Goal: Task Accomplishment & Management: Use online tool/utility

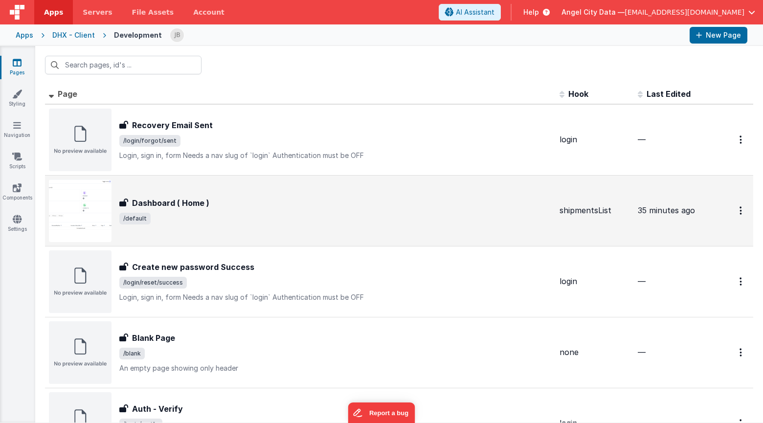
click at [151, 210] on div "Dashboard ( Home ) Dashboard ( Home ) /default" at bounding box center [335, 210] width 433 height 27
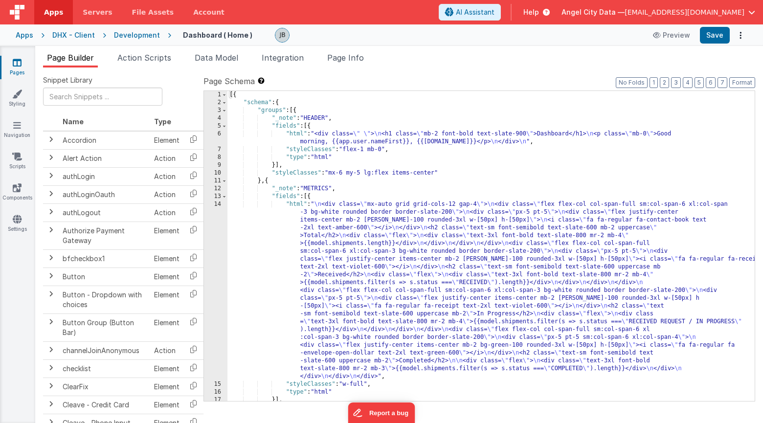
click at [213, 237] on div "14" at bounding box center [215, 291] width 23 height 180
click at [215, 237] on div "14" at bounding box center [215, 291] width 23 height 180
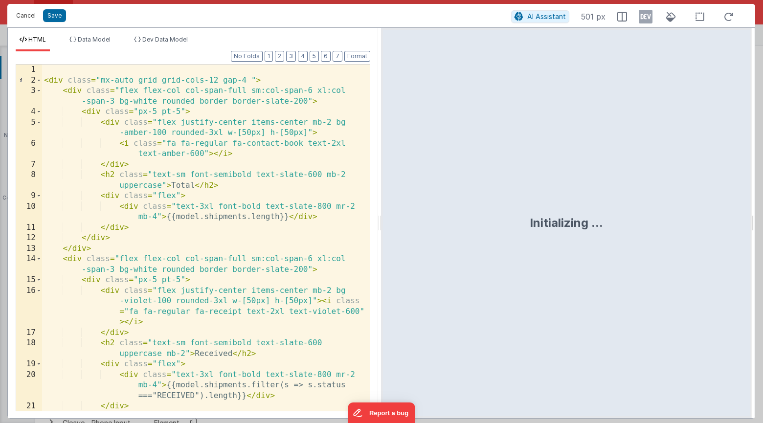
click at [26, 19] on button "Cancel" at bounding box center [25, 16] width 29 height 14
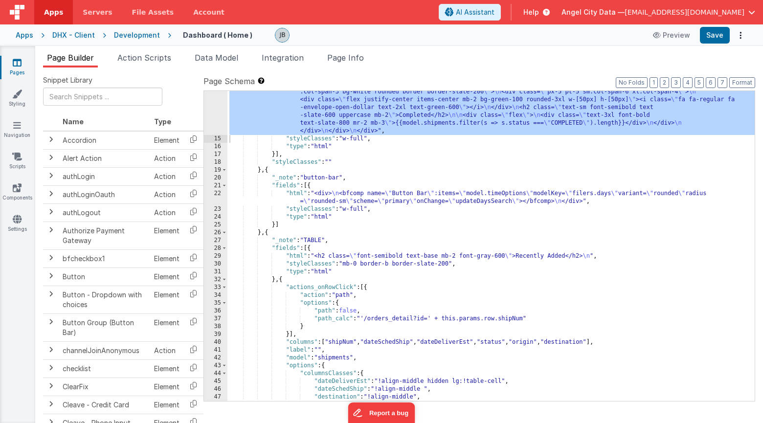
scroll to position [182, 0]
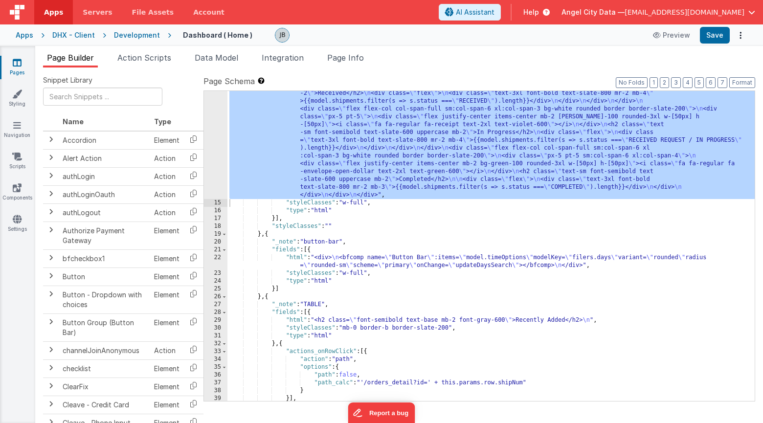
click at [219, 260] on div "22" at bounding box center [215, 262] width 23 height 16
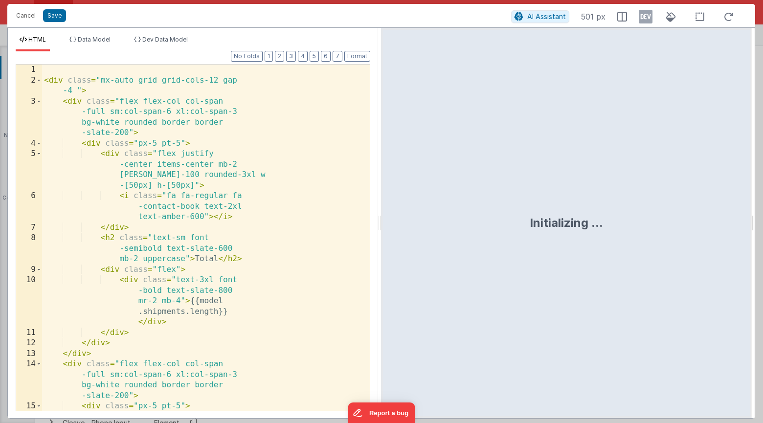
click at [218, 254] on div "< div class = "mx-auto grid grid-cols-12 gap -4 " > < div class = "flex flex-co…" at bounding box center [206, 280] width 328 height 431
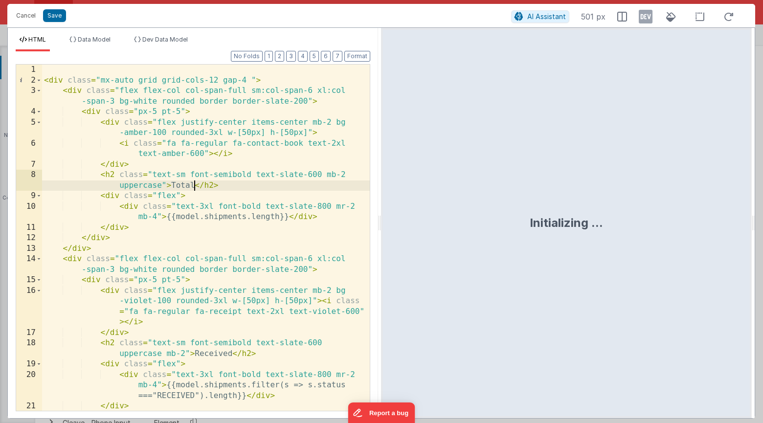
click at [32, 41] on span "HTML" at bounding box center [37, 39] width 18 height 7
click at [25, 9] on button "Cancel" at bounding box center [25, 16] width 29 height 14
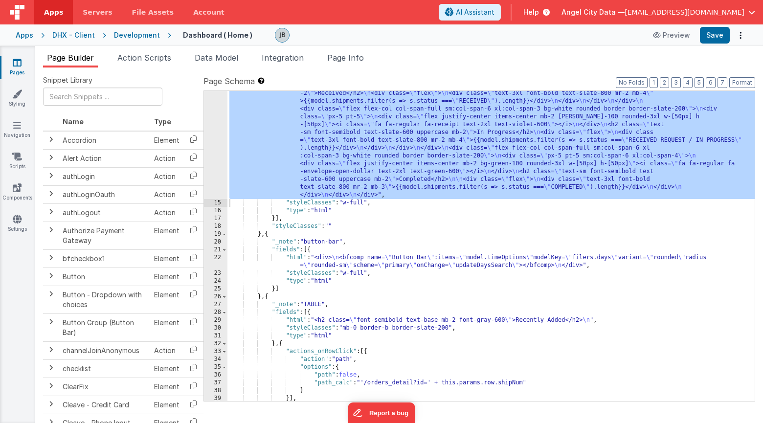
click at [318, 263] on div ""html" : " \n <div class= \" mx-auto grid grid-cols-12 gap-4 \" > \n <div class…" at bounding box center [491, 268] width 527 height 498
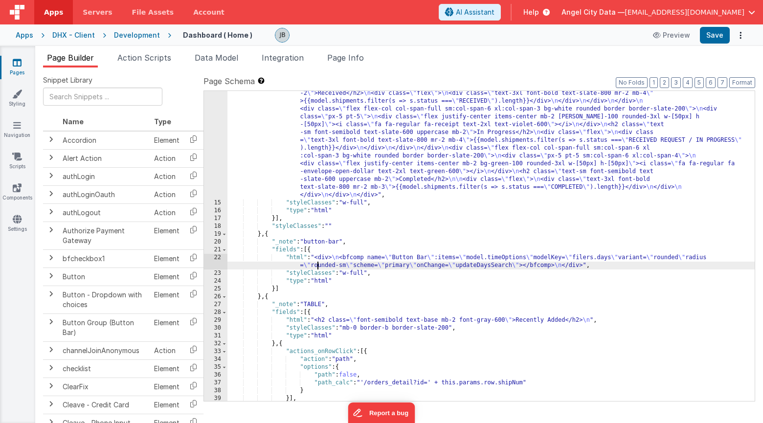
click at [217, 258] on div "22" at bounding box center [215, 262] width 23 height 16
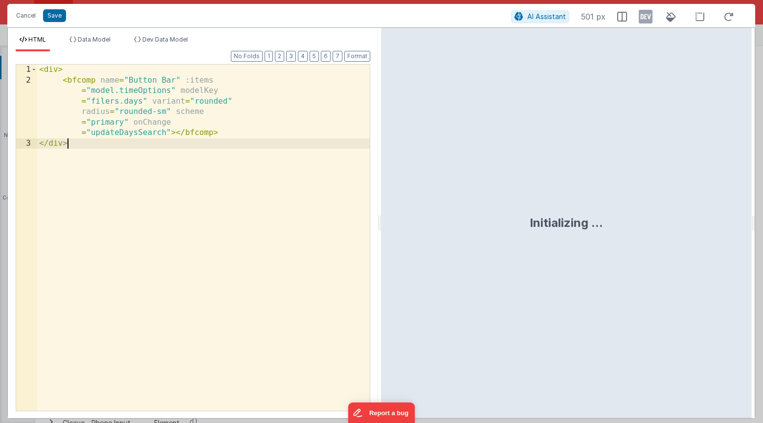
click at [217, 258] on div "< div > < bfcomp name = "Button Bar" :items = "model.timeOptions" modelKey = "f…" at bounding box center [203, 248] width 333 height 367
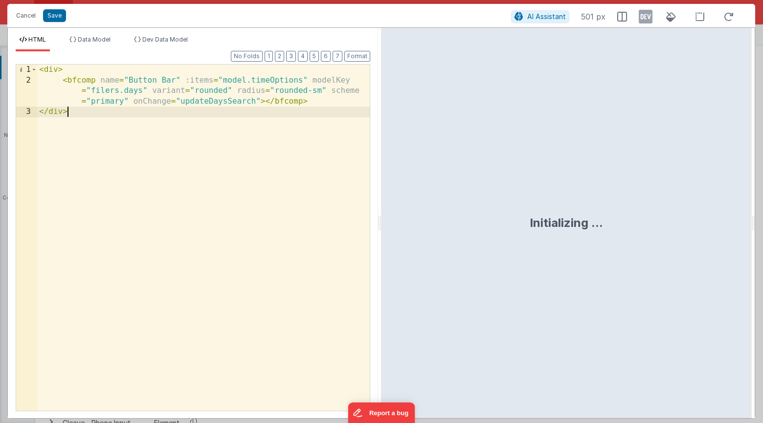
click at [136, 164] on div "< div > < bfcomp name = "Button Bar" :items = "model.timeOptions" modelKey = "f…" at bounding box center [203, 248] width 333 height 367
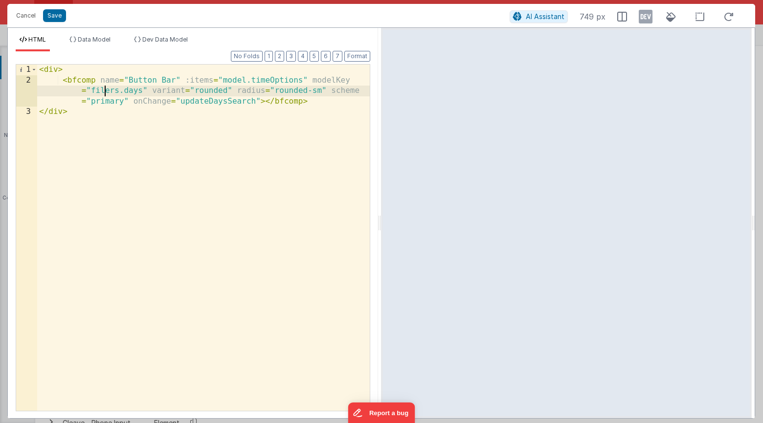
click at [104, 91] on div "< div > < bfcomp name = "Button Bar" :items = "model.timeOptions" modelKey = "f…" at bounding box center [203, 248] width 333 height 367
click at [91, 93] on div "< div > < bfcomp name = "Button Bar" :items = "model.timeOptions" modelKey = "f…" at bounding box center [203, 248] width 333 height 367
click at [137, 88] on div "< div > < bfcomp name = "Button Bar" :items = "model.timeOptions" modelKey = "a…" at bounding box center [203, 248] width 333 height 367
click at [119, 91] on div "< div > < bfcomp name = "Button Bar" :items = "model.timeOptions" modelKey = "a…" at bounding box center [203, 248] width 333 height 367
drag, startPoint x: 179, startPoint y: 91, endPoint x: 94, endPoint y: 90, distance: 85.2
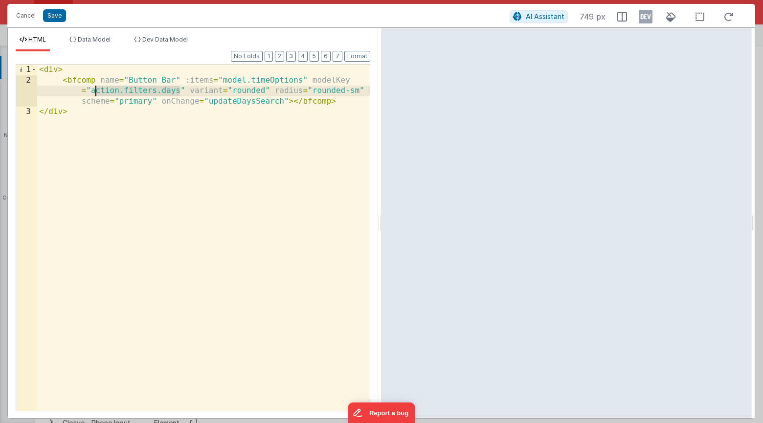
click at [94, 90] on div "< div > < bfcomp name = "Button Bar" :items = "model.timeOptions" modelKey = "a…" at bounding box center [203, 248] width 333 height 367
click at [59, 14] on button "Save" at bounding box center [54, 15] width 23 height 13
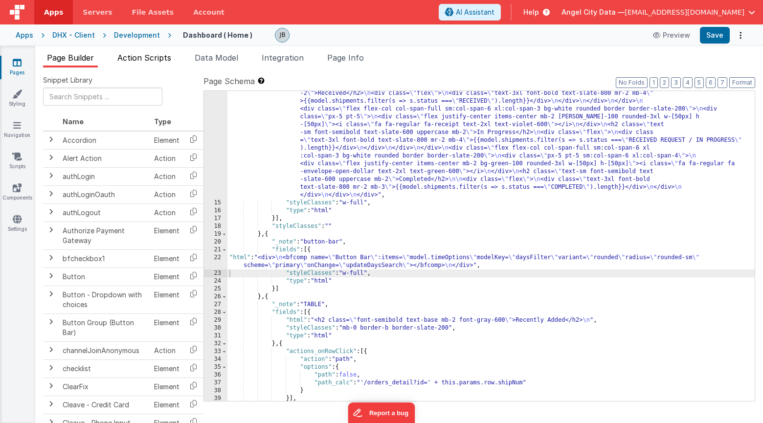
click at [140, 62] on li "Action Scripts" at bounding box center [145, 60] width 62 height 16
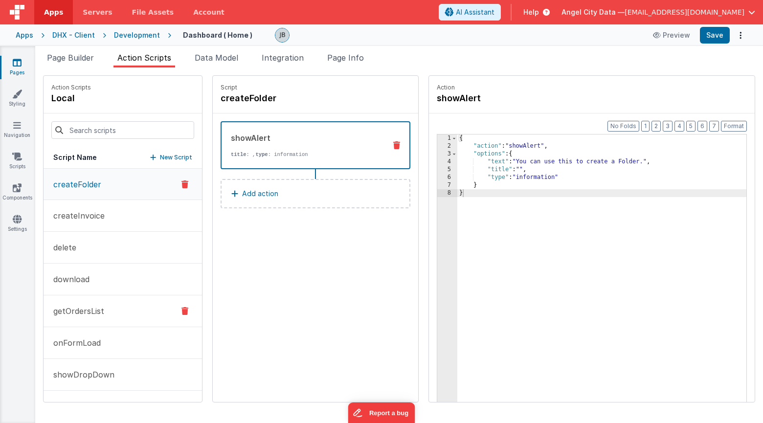
click at [89, 312] on p "getOrdersList" at bounding box center [75, 311] width 57 height 12
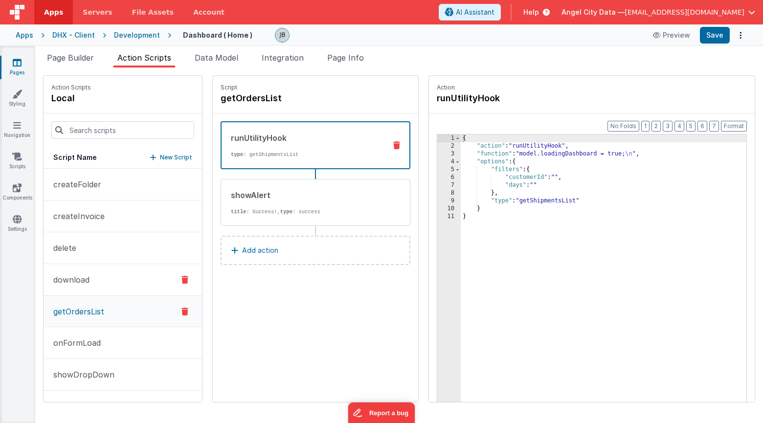
scroll to position [28, 0]
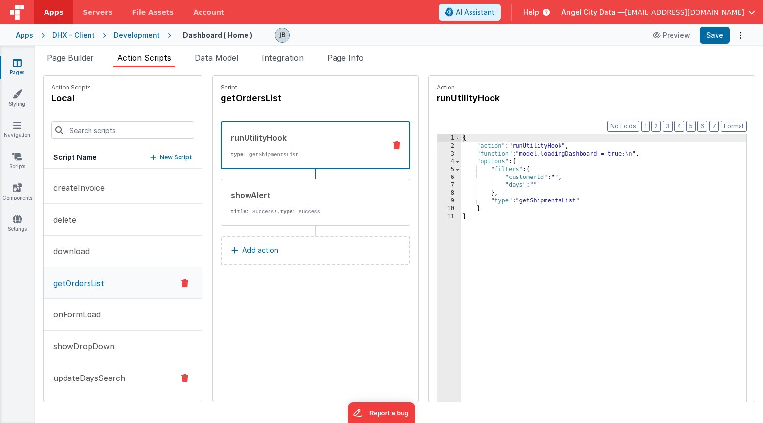
click at [88, 379] on p "updateDaysSearch" at bounding box center [86, 378] width 78 height 12
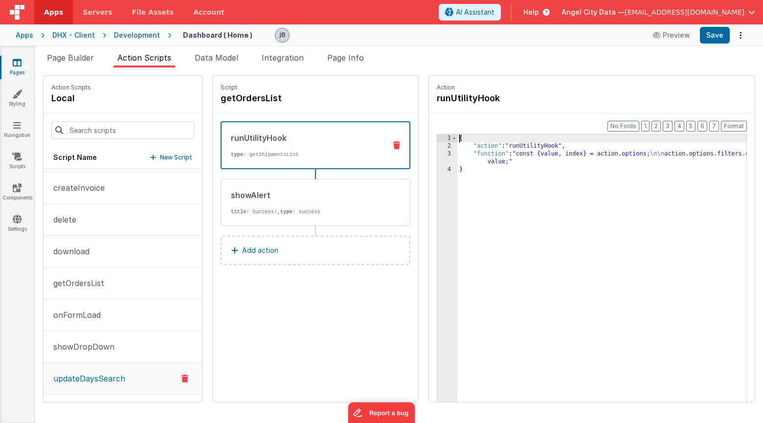
click at [437, 153] on div "3" at bounding box center [447, 158] width 20 height 16
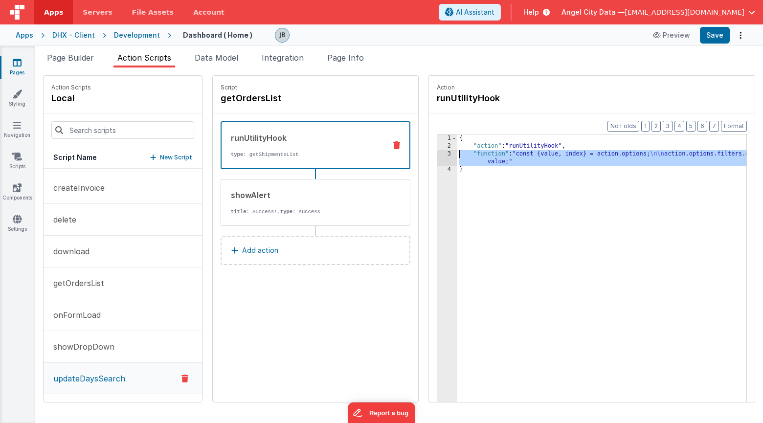
click at [437, 153] on div "3" at bounding box center [447, 158] width 20 height 16
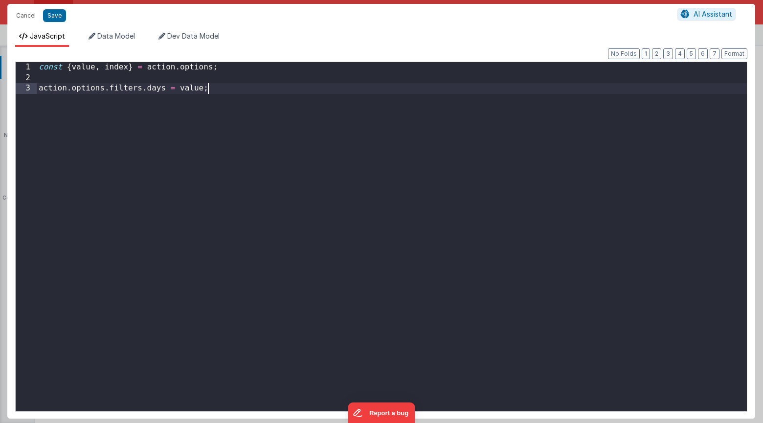
click at [291, 109] on div "const { value , index } = action . options ; action . options . filters . days …" at bounding box center [392, 247] width 710 height 370
click at [207, 106] on div "const { value , index } = action . options ; action . options . filters . days …" at bounding box center [392, 247] width 710 height 370
click at [186, 91] on div "const { value , index } = action . options ; action . options . filters . days …" at bounding box center [392, 247] width 710 height 370
click at [52, 10] on button "Save" at bounding box center [54, 15] width 23 height 13
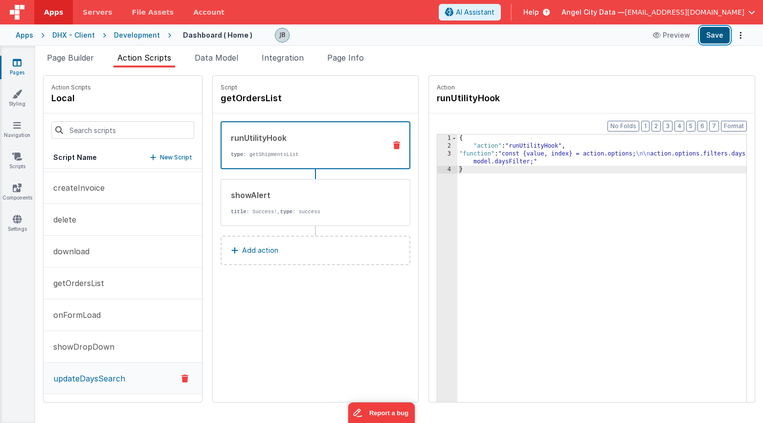
click at [708, 36] on button "Save" at bounding box center [715, 35] width 30 height 17
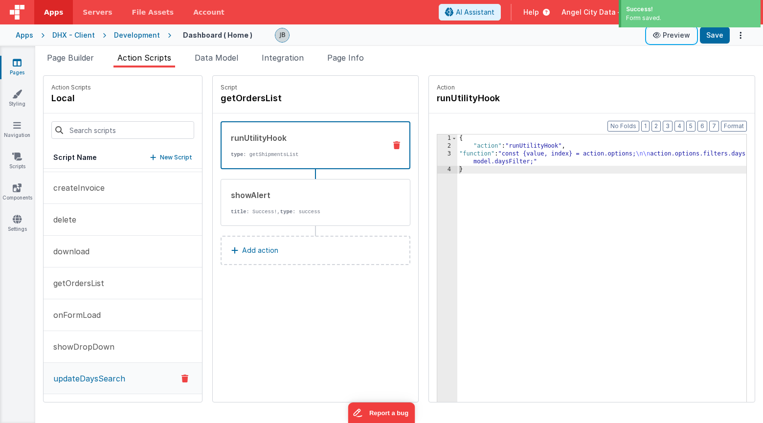
click at [668, 38] on button "Preview" at bounding box center [671, 35] width 49 height 16
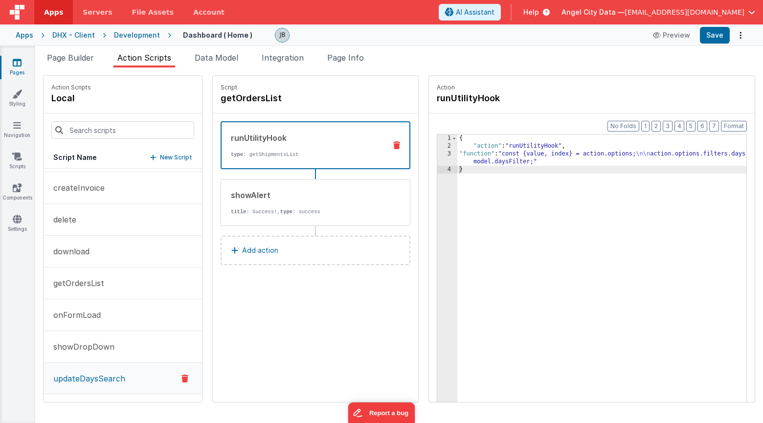
click at [437, 156] on div "3" at bounding box center [447, 158] width 20 height 16
click at [437, 154] on div "3" at bounding box center [447, 158] width 20 height 16
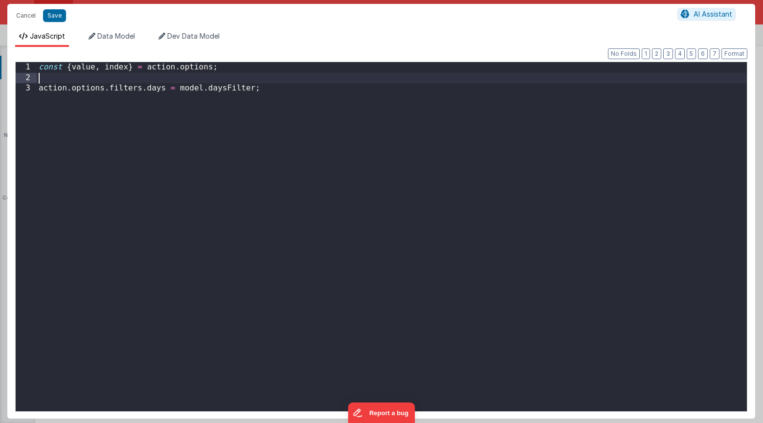
click at [187, 80] on div "const { value , index } = action . options ; action . options . filters . days …" at bounding box center [392, 247] width 710 height 370
click at [52, 13] on button "Save" at bounding box center [54, 15] width 23 height 13
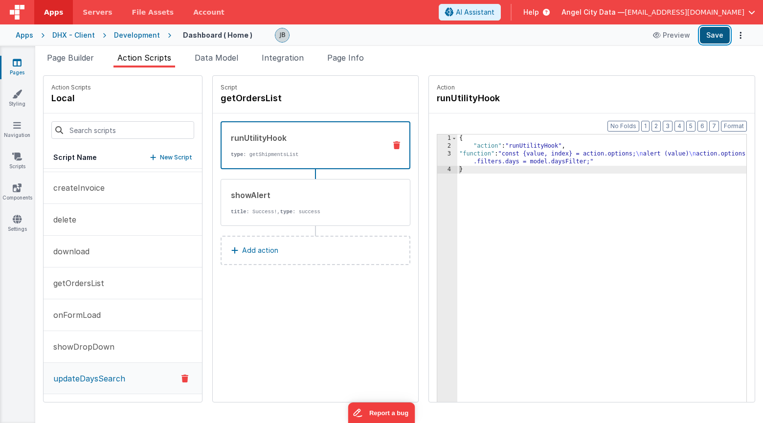
click at [715, 30] on button "Save" at bounding box center [715, 35] width 30 height 17
click at [437, 152] on div "3" at bounding box center [447, 158] width 20 height 16
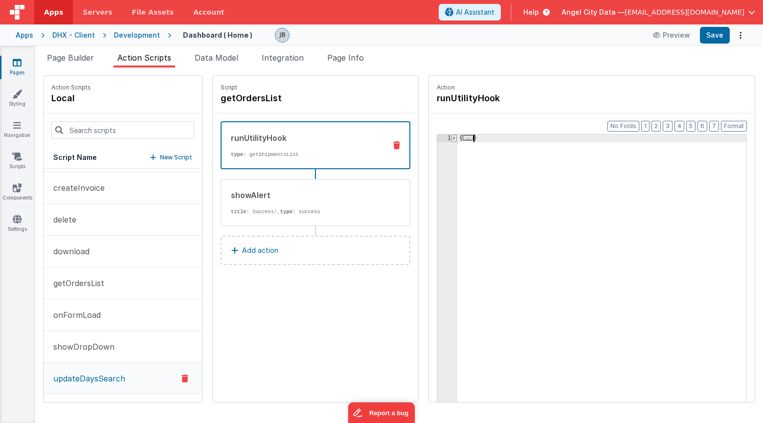
click at [452, 137] on span at bounding box center [454, 139] width 5 height 8
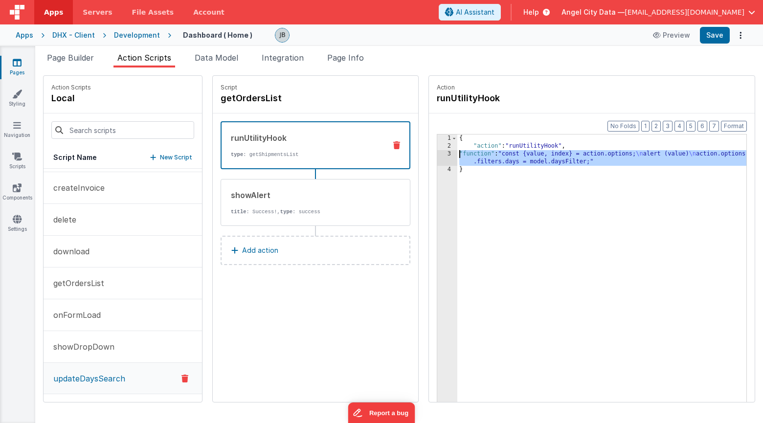
click at [437, 153] on div "3" at bounding box center [447, 158] width 20 height 16
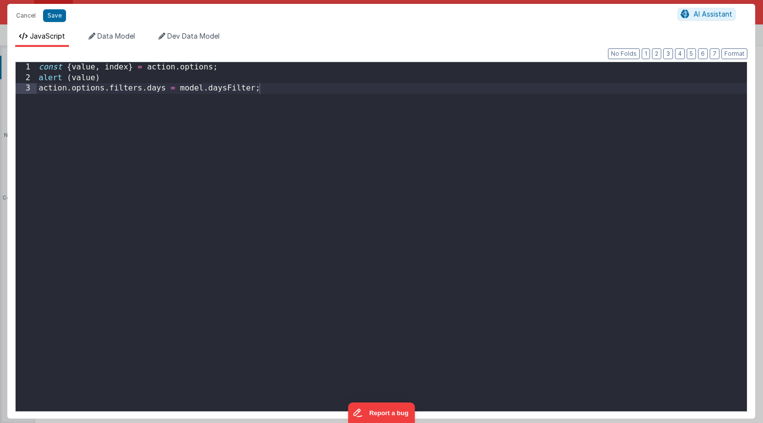
click at [418, 153] on div "const { value , index } = action . options ; alert ( value ) action . options .…" at bounding box center [392, 247] width 710 height 370
click at [273, 133] on div "const { value , index } = action . options ; alert ( value ) action . options .…" at bounding box center [392, 247] width 710 height 370
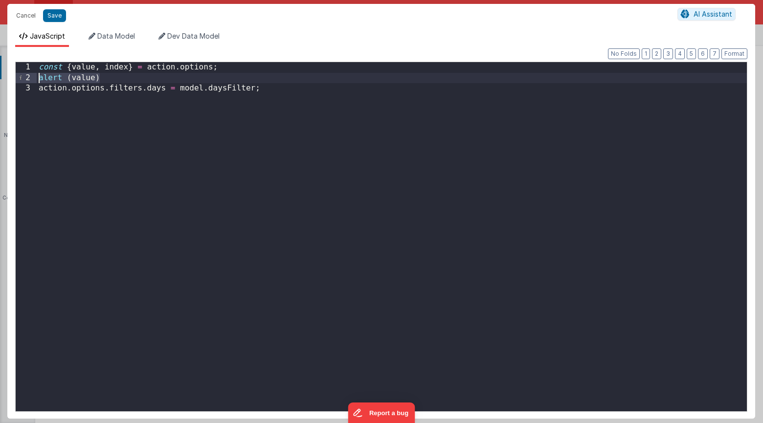
drag, startPoint x: 104, startPoint y: 80, endPoint x: 35, endPoint y: 74, distance: 69.2
click at [35, 74] on div "1 2 3 const { value , index } = action . options ; alert ( value ) action . opt…" at bounding box center [381, 237] width 732 height 350
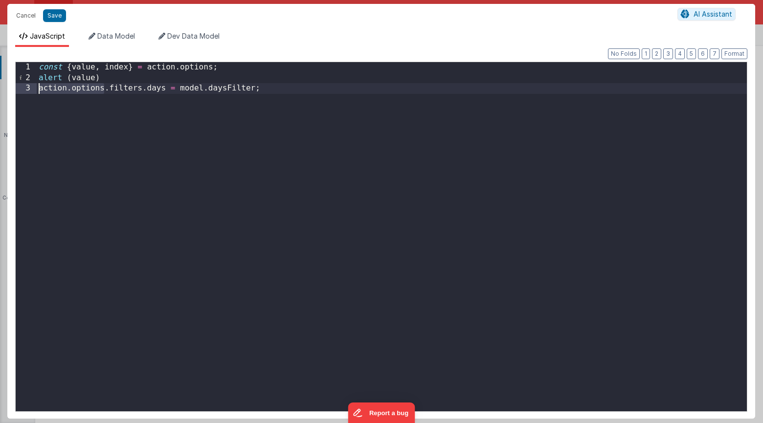
drag, startPoint x: 104, startPoint y: 89, endPoint x: 34, endPoint y: 89, distance: 70.5
click at [34, 89] on div "1 2 3 const { value , index } = action . options ; alert ( value ) action . opt…" at bounding box center [381, 237] width 732 height 350
click at [105, 85] on div "const { value , index } = action . options ; alert ( value ) model . filters . …" at bounding box center [392, 247] width 710 height 370
click at [172, 89] on div "const { value , index } = action . options ; alert ( value ) model . filters . …" at bounding box center [392, 247] width 710 height 370
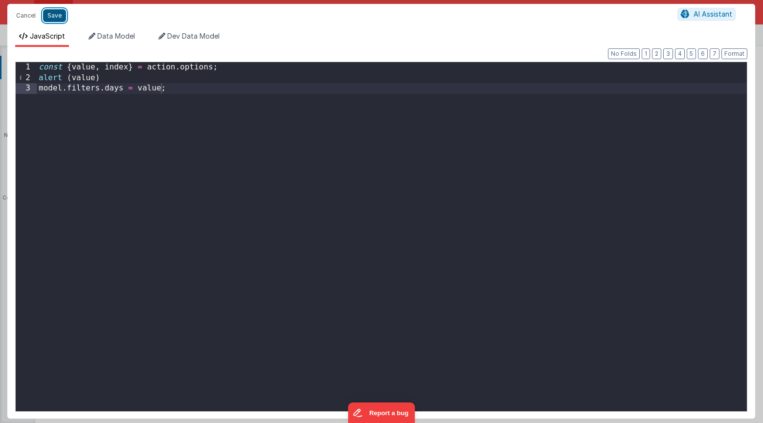
click at [60, 19] on button "Save" at bounding box center [54, 15] width 23 height 13
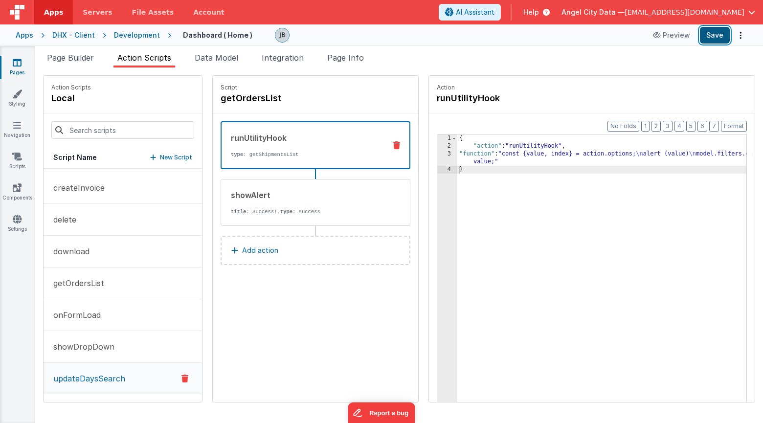
click at [712, 39] on button "Save" at bounding box center [715, 35] width 30 height 17
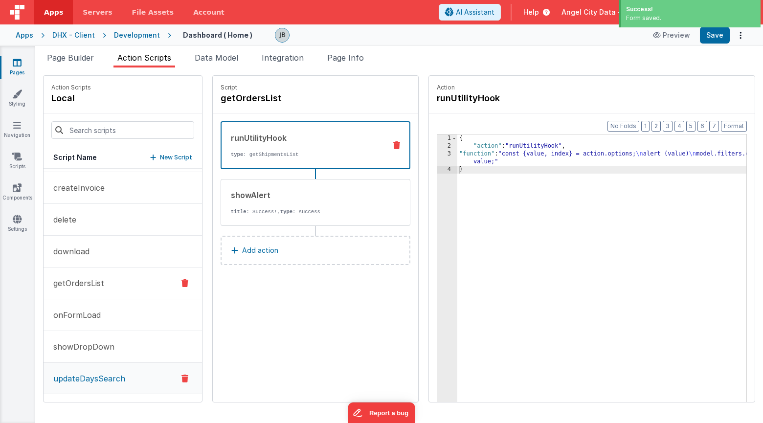
click at [86, 285] on p "getOrdersList" at bounding box center [75, 283] width 57 height 12
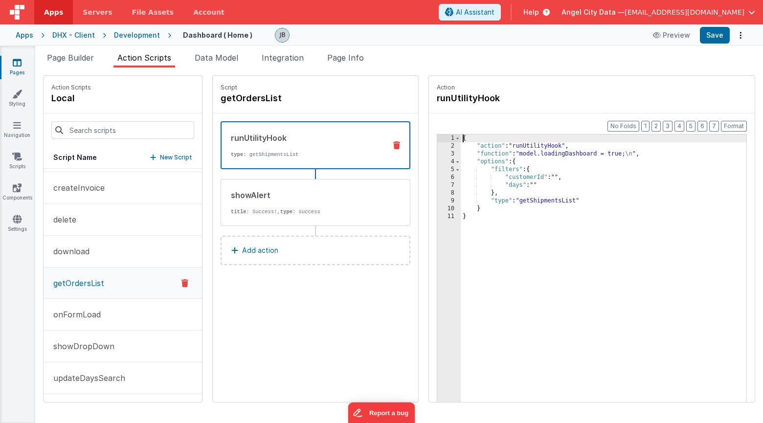
click at [437, 179] on div "6" at bounding box center [448, 178] width 23 height 8
click at [437, 174] on div "6" at bounding box center [448, 178] width 23 height 8
click at [455, 168] on span at bounding box center [457, 170] width 5 height 8
click at [76, 377] on p "updateDaysSearch" at bounding box center [86, 378] width 78 height 12
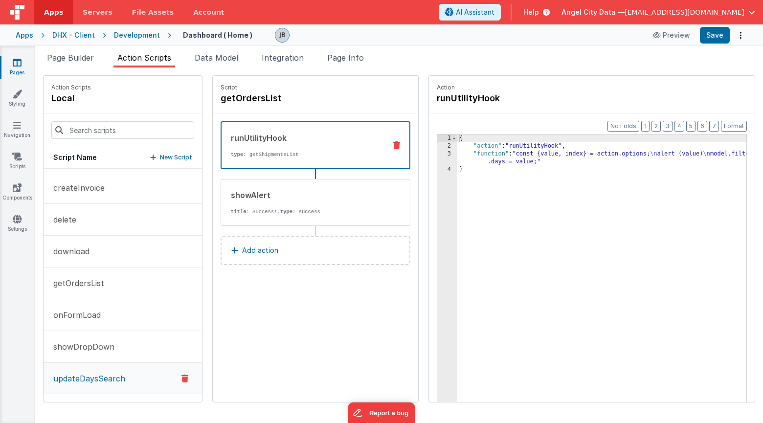
click at [437, 154] on div "3" at bounding box center [447, 158] width 20 height 16
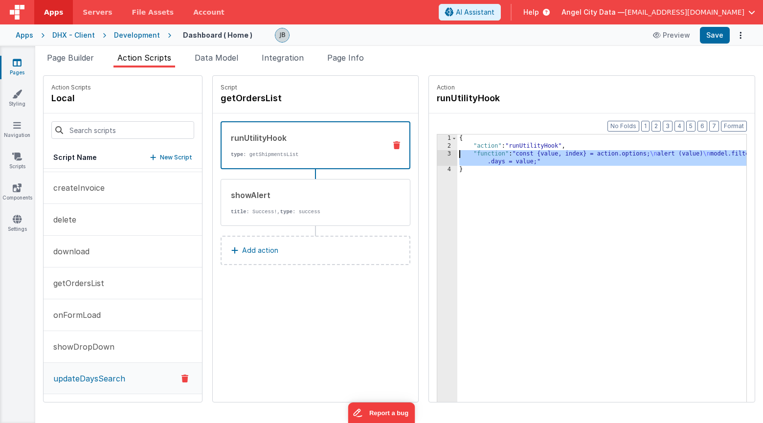
click at [437, 154] on div "3" at bounding box center [447, 158] width 20 height 16
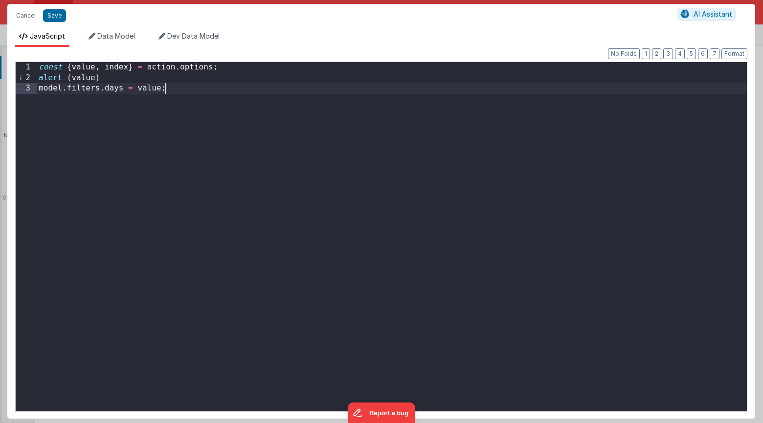
click at [269, 188] on div "const { value , index } = action . options ; alert ( value ) model . filters . …" at bounding box center [392, 247] width 710 height 370
click at [23, 15] on button "Cancel" at bounding box center [25, 16] width 29 height 14
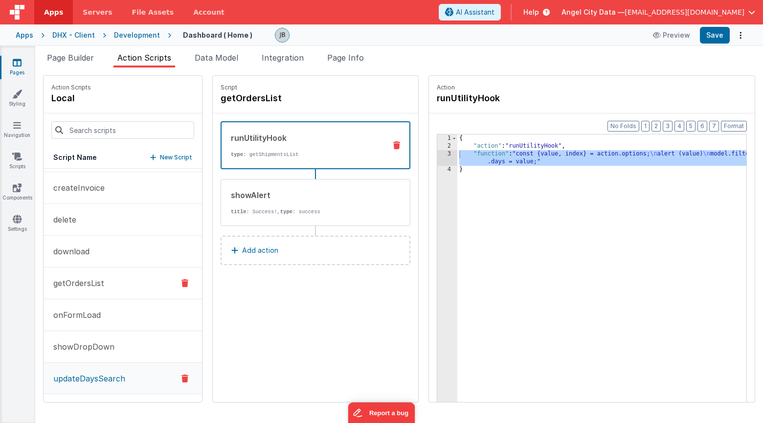
click at [87, 289] on button "getOrdersList" at bounding box center [123, 284] width 159 height 32
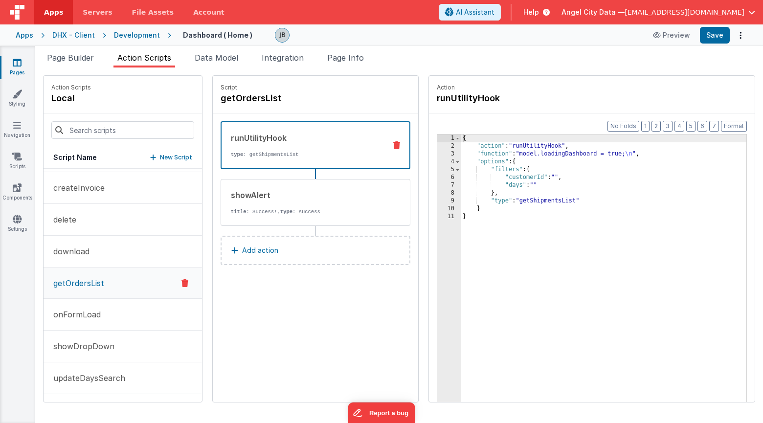
click at [309, 157] on p "type : getShipmentsList" at bounding box center [304, 155] width 147 height 8
click at [437, 152] on div "3" at bounding box center [448, 154] width 23 height 8
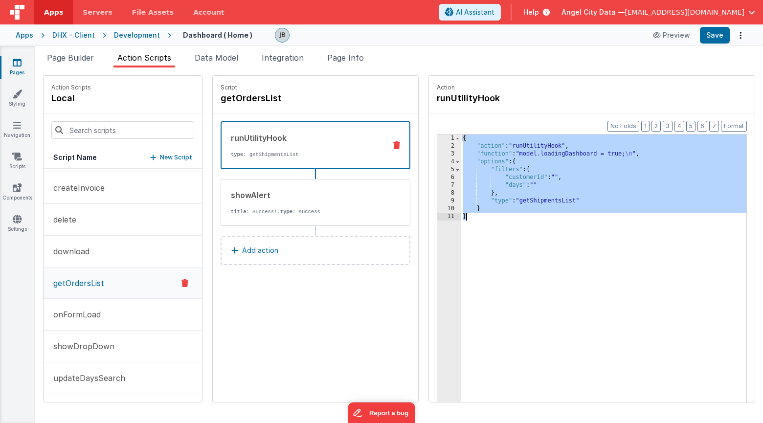
click at [437, 152] on div "3" at bounding box center [448, 154] width 23 height 8
click at [437, 156] on div "3" at bounding box center [448, 154] width 23 height 8
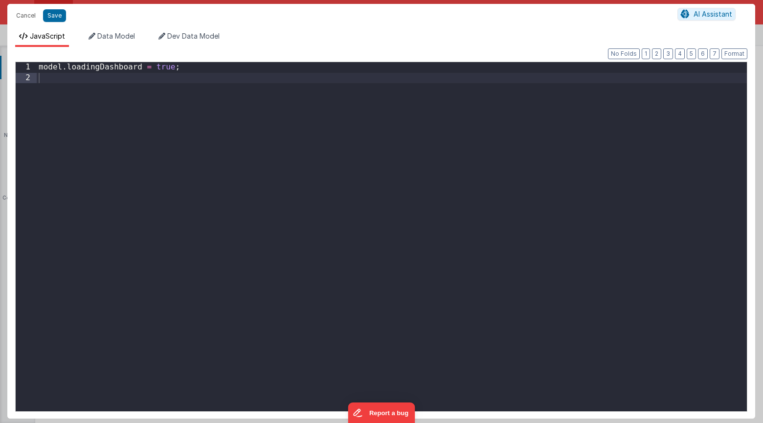
click at [425, 156] on div "Cancel Save AI Assistant JavaScript Data Model Dev Data Model Format 7 6 5 4 3 …" at bounding box center [381, 211] width 763 height 423
click at [298, 126] on div "model . loadingDashboard = true ;" at bounding box center [392, 247] width 710 height 370
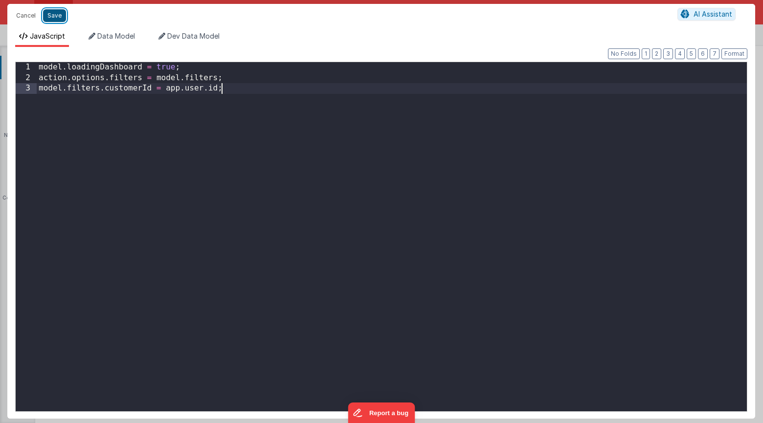
click at [60, 17] on button "Save" at bounding box center [54, 15] width 23 height 13
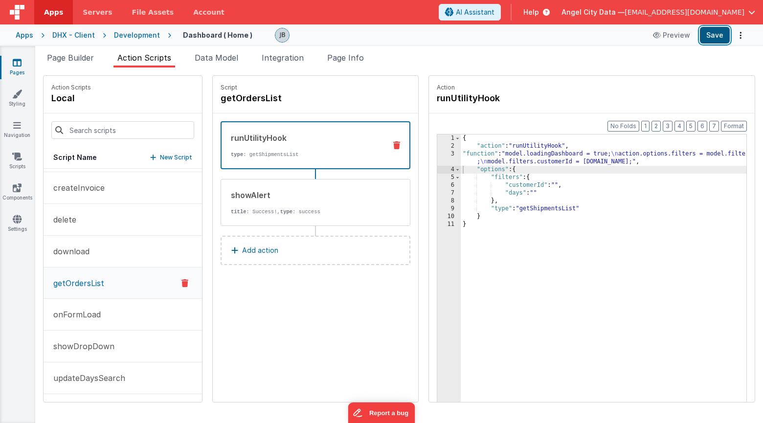
click at [708, 40] on button "Save" at bounding box center [715, 35] width 30 height 17
click at [91, 378] on p "updateDaysSearch" at bounding box center [86, 378] width 78 height 12
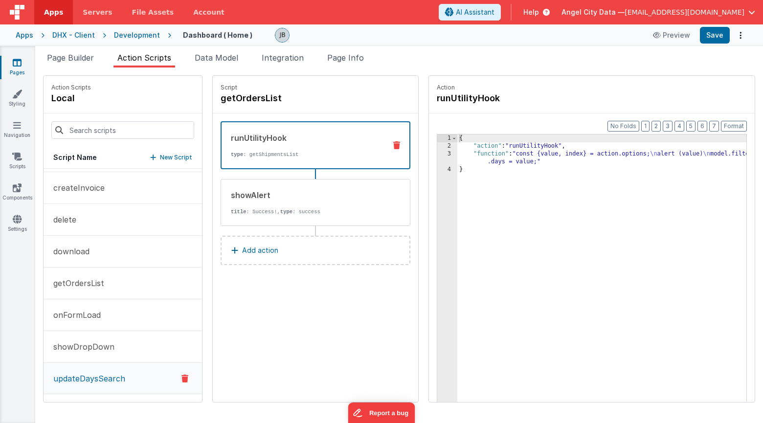
click at [240, 152] on p "type : getShipmentsList" at bounding box center [304, 155] width 147 height 8
click at [437, 155] on div "3" at bounding box center [447, 158] width 20 height 16
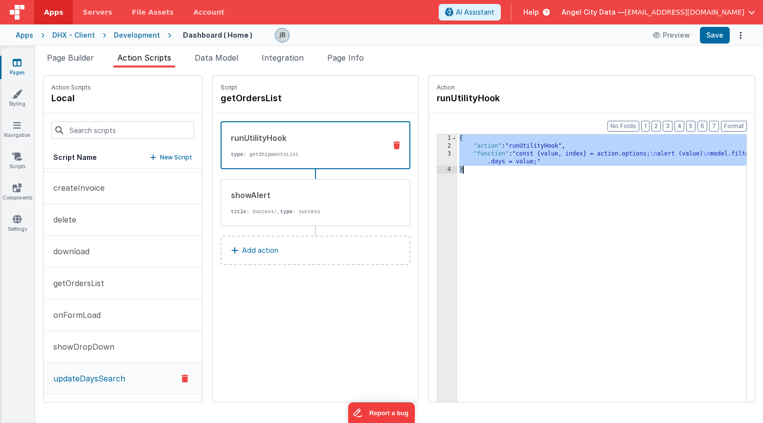
click at [437, 155] on div "3" at bounding box center [447, 158] width 20 height 16
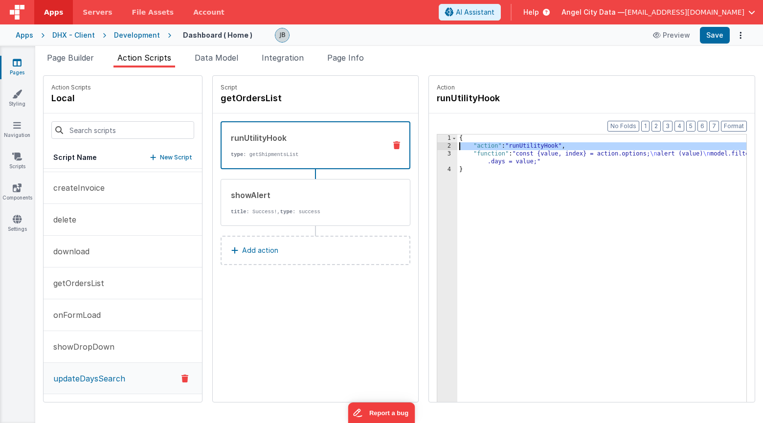
click at [437, 149] on div "2" at bounding box center [447, 146] width 20 height 8
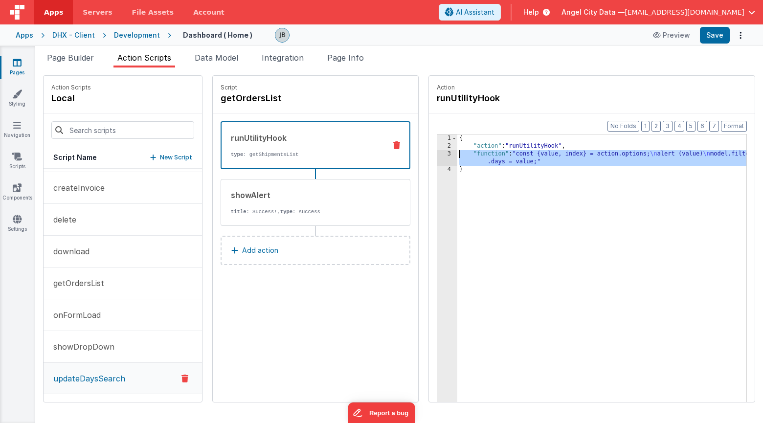
click at [437, 153] on div "3" at bounding box center [447, 158] width 20 height 16
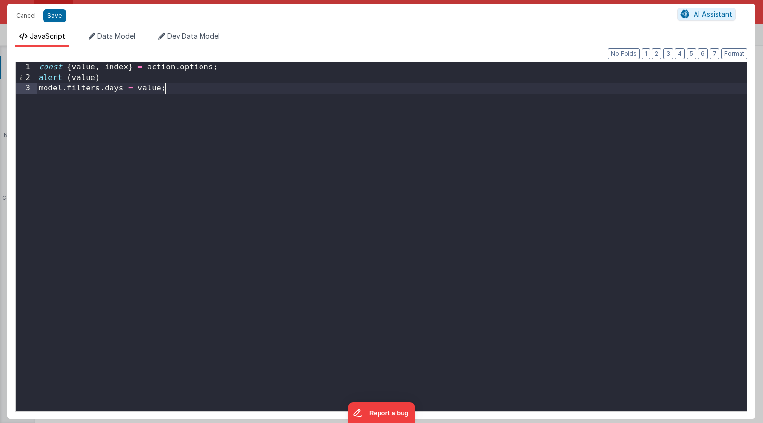
click at [249, 115] on div "const { value , index } = action . options ; alert ( value ) model . filters . …" at bounding box center [392, 247] width 710 height 370
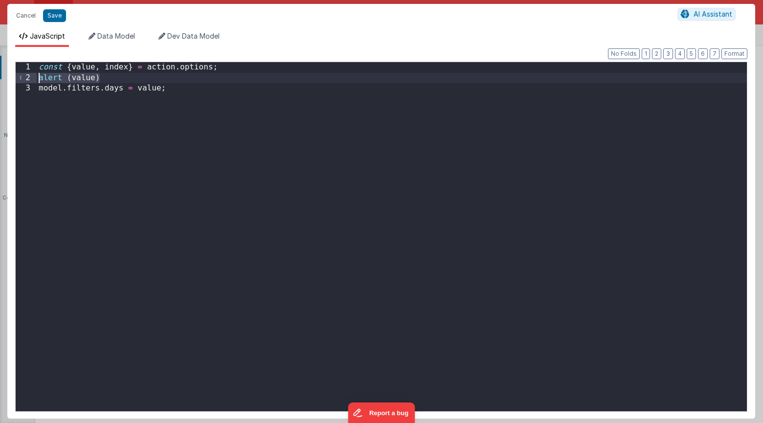
drag, startPoint x: 124, startPoint y: 83, endPoint x: 36, endPoint y: 77, distance: 88.2
click at [36, 77] on div "1 2 3 const { value , index } = action . options ; alert ( value ) model . filt…" at bounding box center [381, 237] width 732 height 350
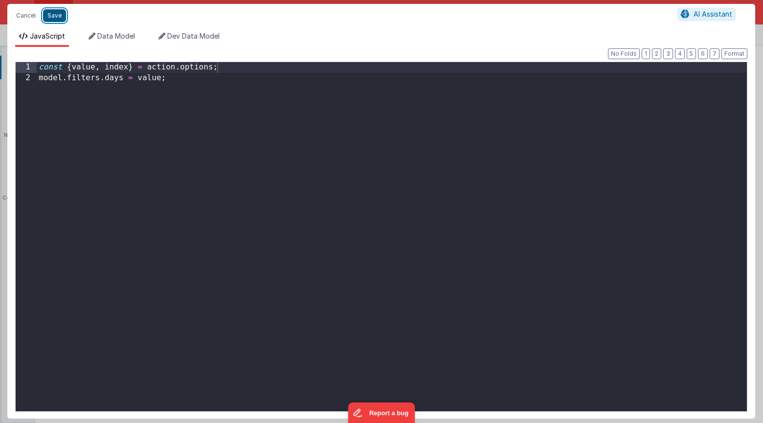
click at [49, 16] on button "Save" at bounding box center [54, 15] width 23 height 13
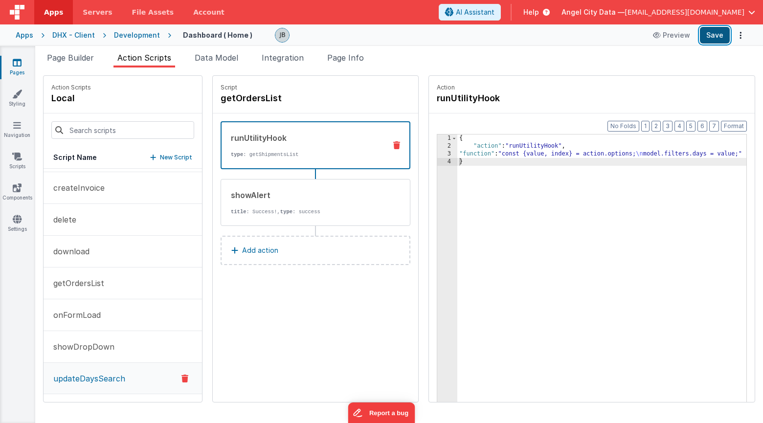
click at [708, 39] on button "Save" at bounding box center [715, 35] width 30 height 17
click at [437, 153] on div "3" at bounding box center [447, 154] width 20 height 8
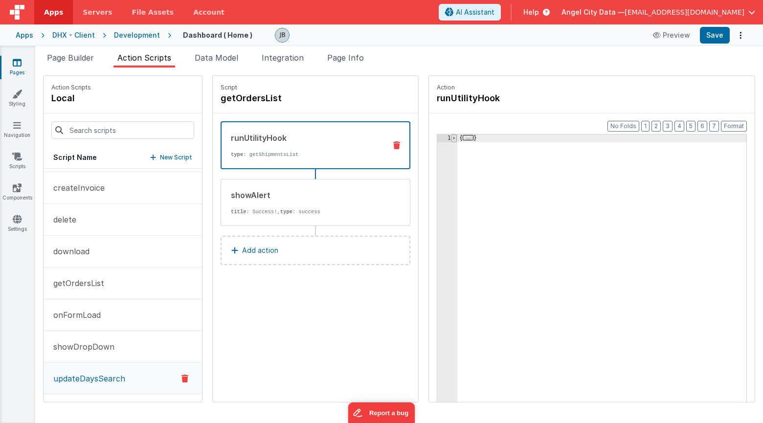
click at [452, 139] on span at bounding box center [454, 139] width 5 height 8
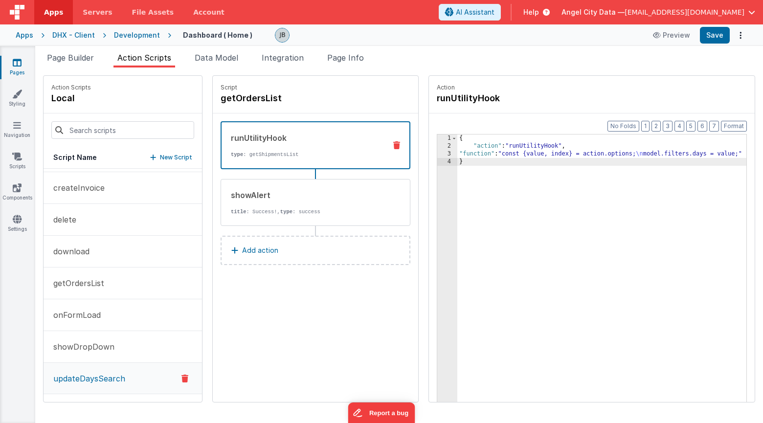
click at [457, 152] on div "{ "action" : "runUtilityHook" , "function" : "const {value, index} = action.opt…" at bounding box center [616, 292] width 318 height 314
click at [437, 153] on div "3" at bounding box center [447, 154] width 20 height 8
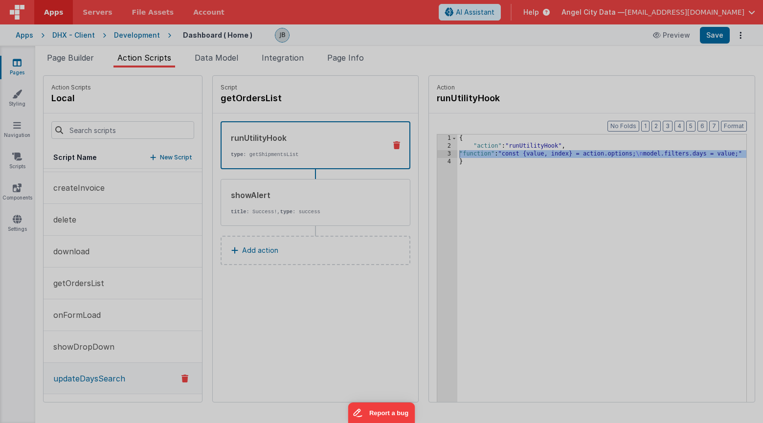
click at [422, 153] on div "const { value , index } = action . options ; model . filters . days = value ;" at bounding box center [392, 237] width 710 height 370
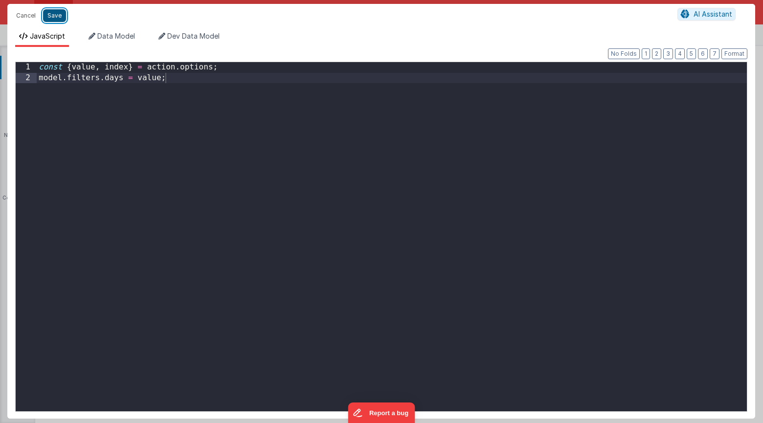
click at [51, 18] on button "Save" at bounding box center [54, 15] width 23 height 13
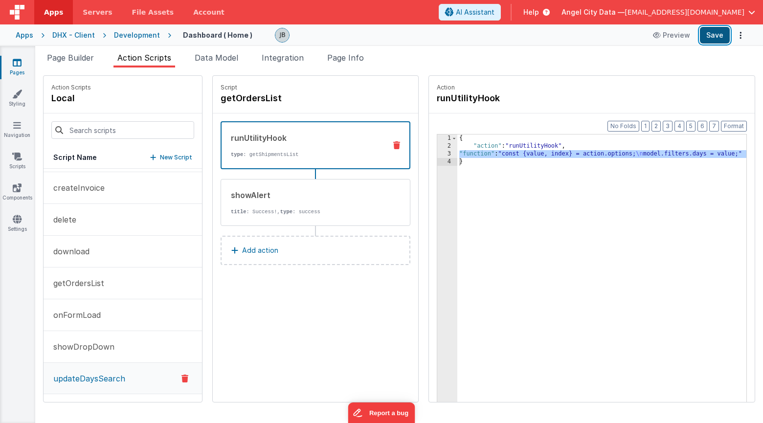
click at [710, 37] on button "Save" at bounding box center [715, 35] width 30 height 17
click at [437, 153] on div "3" at bounding box center [447, 154] width 20 height 8
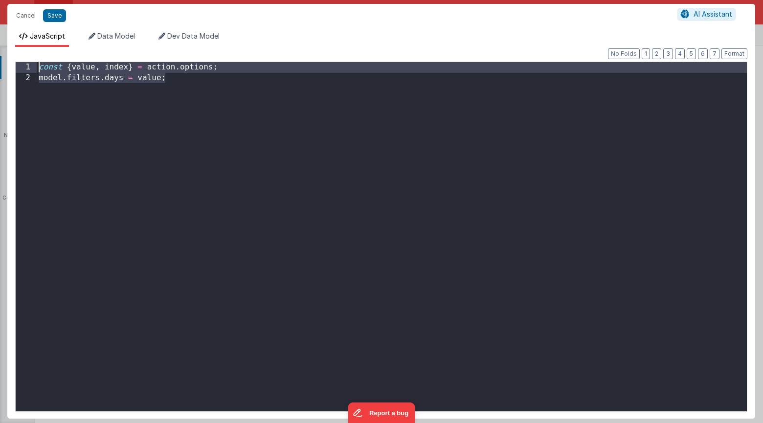
drag, startPoint x: 397, startPoint y: 157, endPoint x: 98, endPoint y: 12, distance: 332.6
click at [98, 12] on div "Cancel Save AI Assistant JavaScript Data Model Dev Data Model Format 7 6 5 4 3 …" at bounding box center [381, 211] width 748 height 415
click at [25, 16] on button "Cancel" at bounding box center [25, 16] width 29 height 14
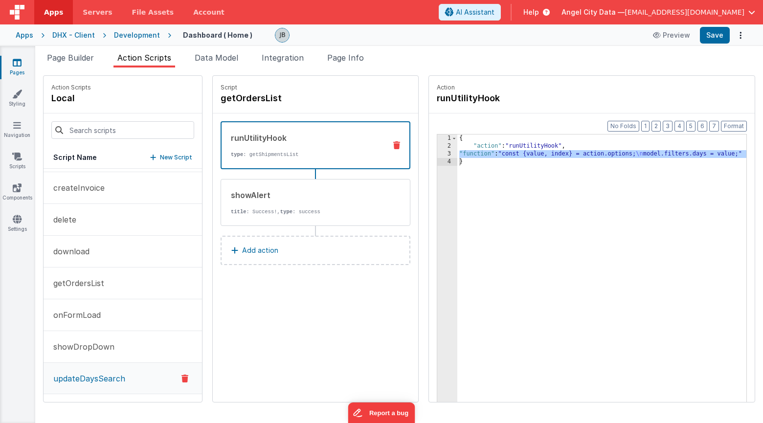
click at [290, 264] on button "Add action" at bounding box center [316, 250] width 190 height 29
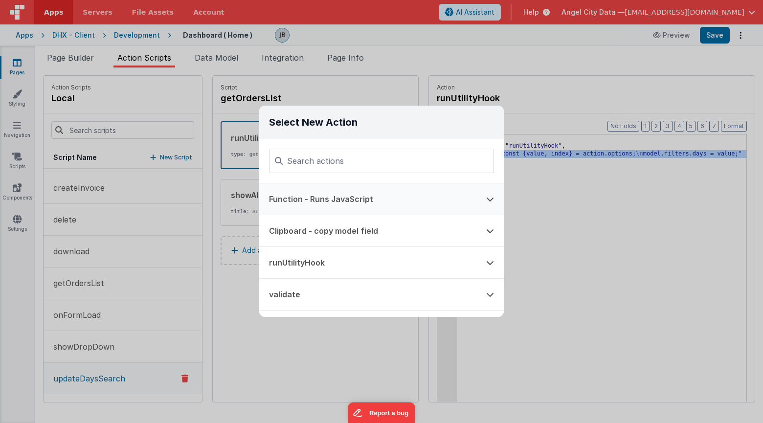
click at [299, 196] on button "Function - Runs JavaScript" at bounding box center [367, 198] width 217 height 31
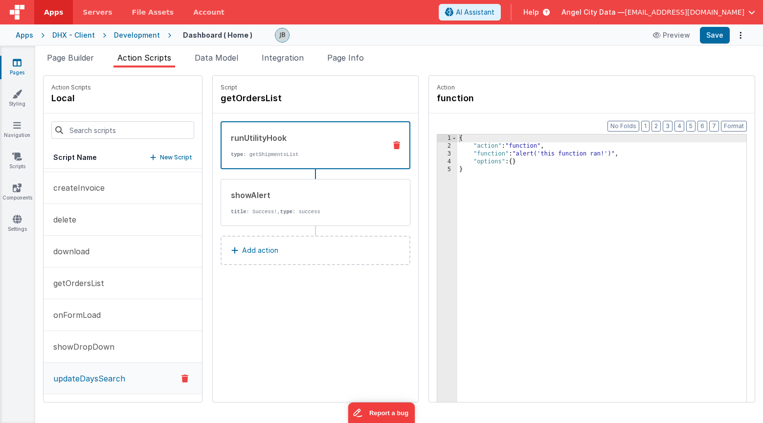
click at [252, 254] on button "Add action" at bounding box center [316, 250] width 190 height 29
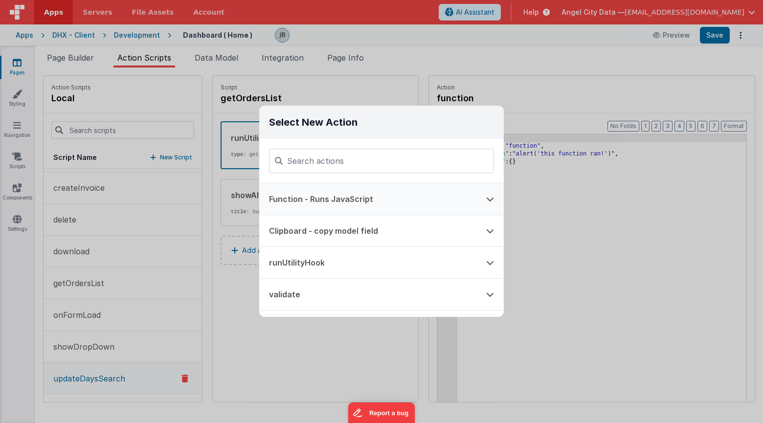
click at [294, 195] on button "Function - Runs JavaScript" at bounding box center [367, 198] width 217 height 31
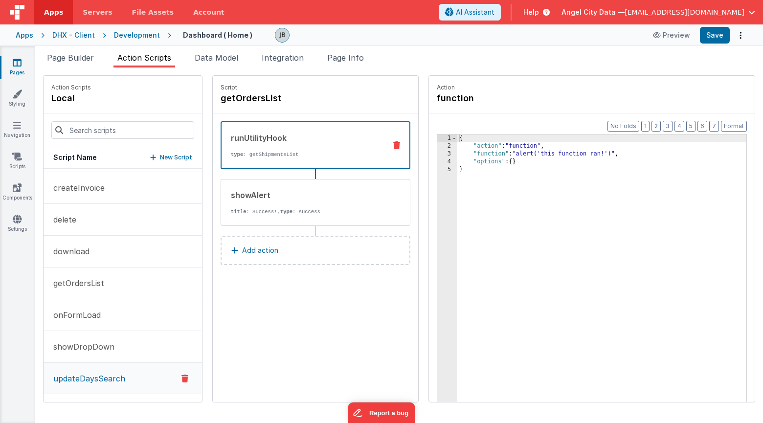
click at [277, 254] on button "Add action" at bounding box center [316, 250] width 190 height 29
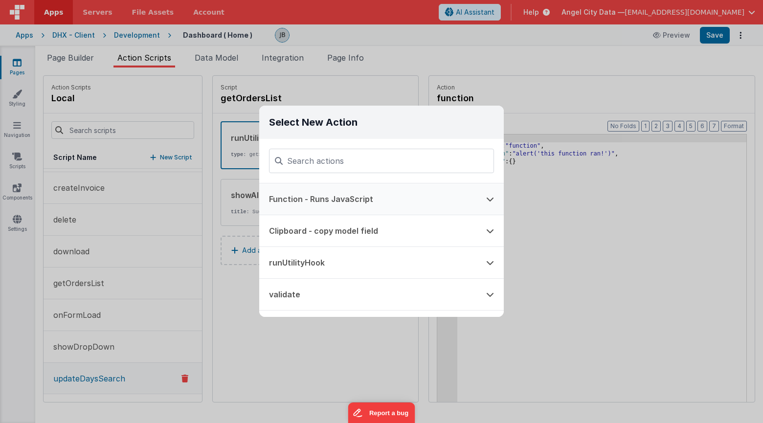
click at [497, 199] on button at bounding box center [490, 198] width 27 height 31
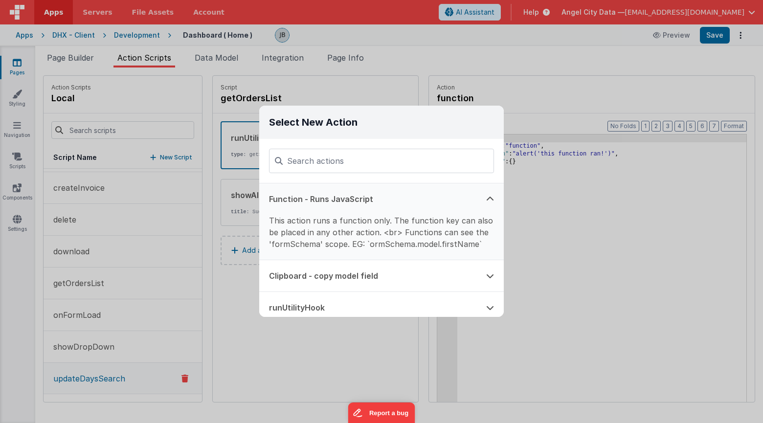
click at [325, 205] on button "Function - Runs JavaScript" at bounding box center [367, 198] width 217 height 31
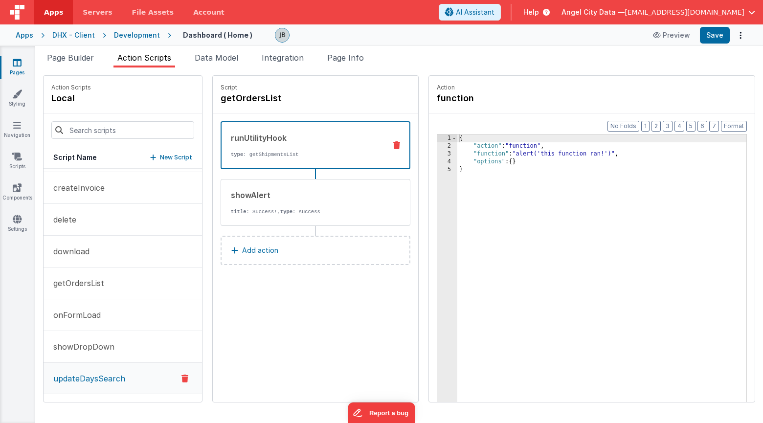
click at [325, 205] on button "Function - Runs JavaScript" at bounding box center [367, 189] width 217 height 31
click at [289, 239] on button "Add action" at bounding box center [316, 250] width 190 height 29
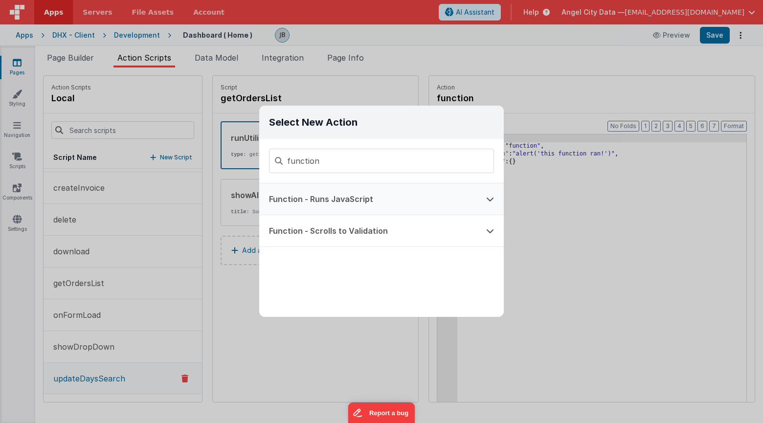
type input "function"
click at [283, 199] on button "Function - Runs JavaScript" at bounding box center [367, 198] width 217 height 31
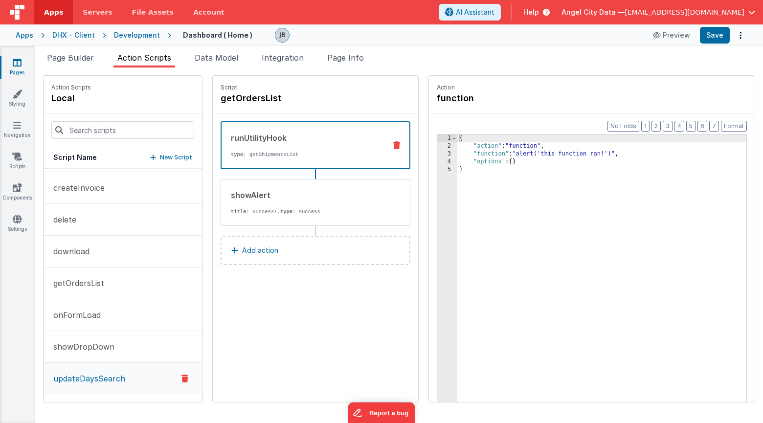
click at [457, 157] on div "{ "action" : "function" , "function" : "alert('this function ran!')" , "options…" at bounding box center [616, 292] width 318 height 314
click at [304, 154] on p "type : getShipmentsList" at bounding box center [304, 155] width 147 height 8
click at [303, 192] on div "showAlert" at bounding box center [305, 195] width 148 height 12
click at [288, 249] on button "Add action" at bounding box center [316, 250] width 190 height 29
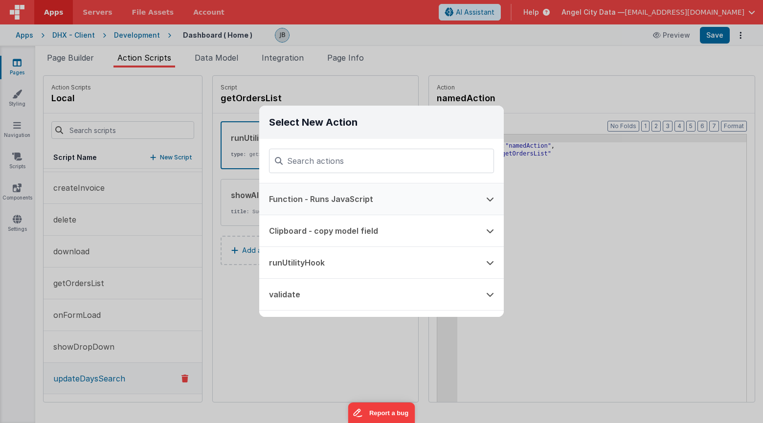
click at [313, 199] on button "Function - Runs JavaScript" at bounding box center [367, 198] width 217 height 31
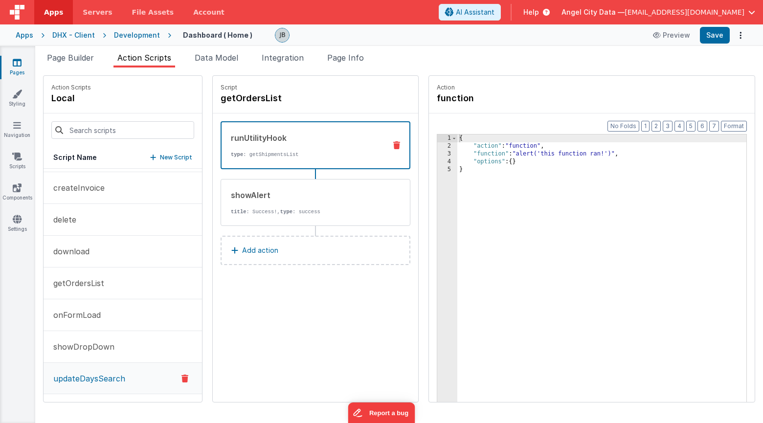
click at [437, 151] on div "3" at bounding box center [447, 154] width 20 height 8
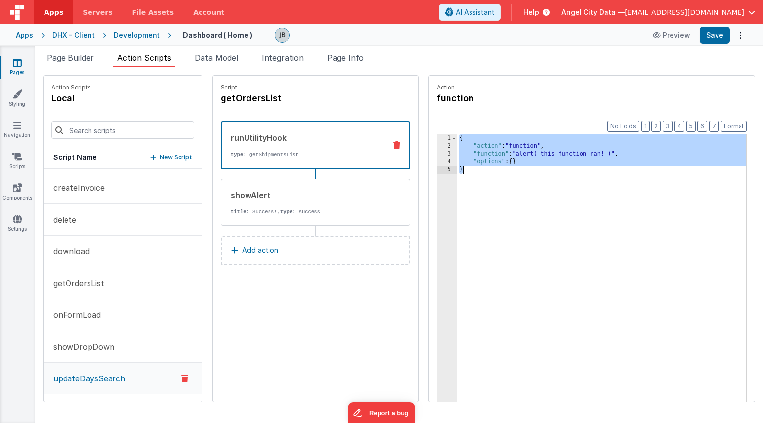
click at [437, 151] on div "3" at bounding box center [447, 154] width 20 height 8
click at [457, 153] on div "{ "action" : "function" , "function" : "alert('this function ran!')" , "options…" at bounding box center [616, 292] width 318 height 314
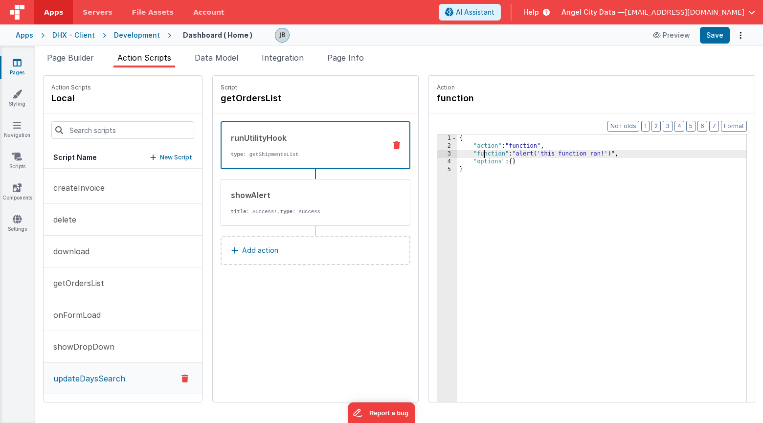
click at [437, 153] on div "3" at bounding box center [447, 154] width 20 height 8
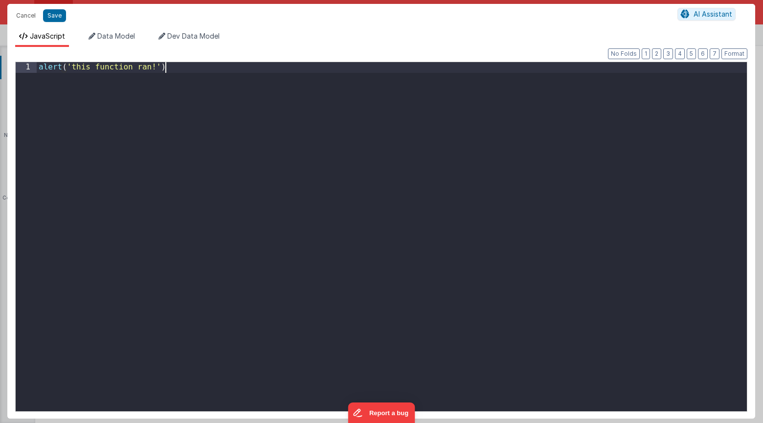
click at [417, 153] on div "alert ( 'this function ran!' )" at bounding box center [392, 247] width 710 height 370
drag, startPoint x: 269, startPoint y: 150, endPoint x: -67, endPoint y: -99, distance: 418.0
click at [0, 0] on html "Cancel Save AI Assistant JavaScript Data Model Dev Data Model Format 7 6 5 4 3 …" at bounding box center [381, 211] width 763 height 423
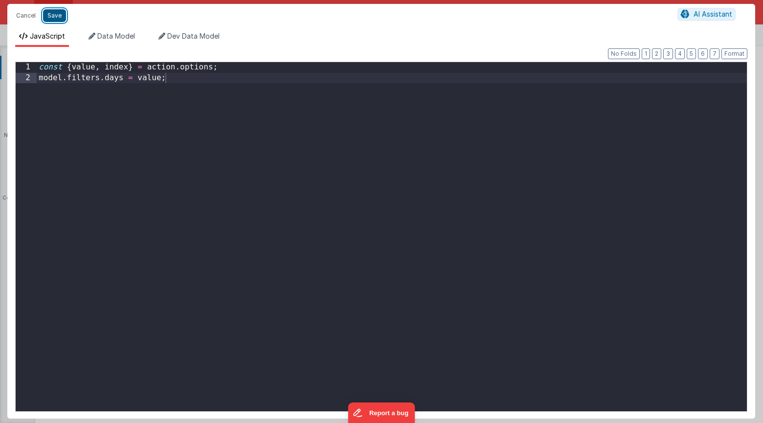
click at [54, 21] on button "Save" at bounding box center [54, 15] width 23 height 13
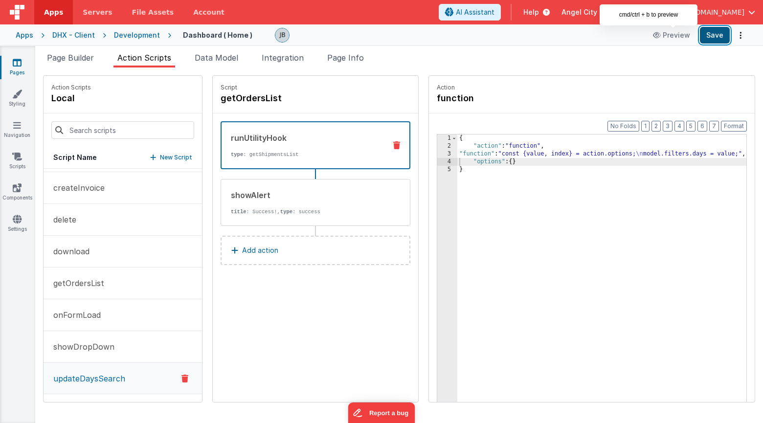
click at [715, 34] on button "Save" at bounding box center [715, 35] width 30 height 17
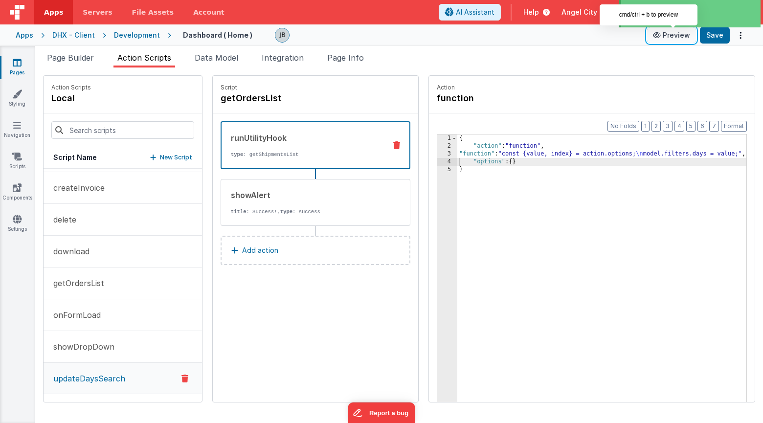
click at [675, 36] on button "Preview" at bounding box center [671, 35] width 49 height 16
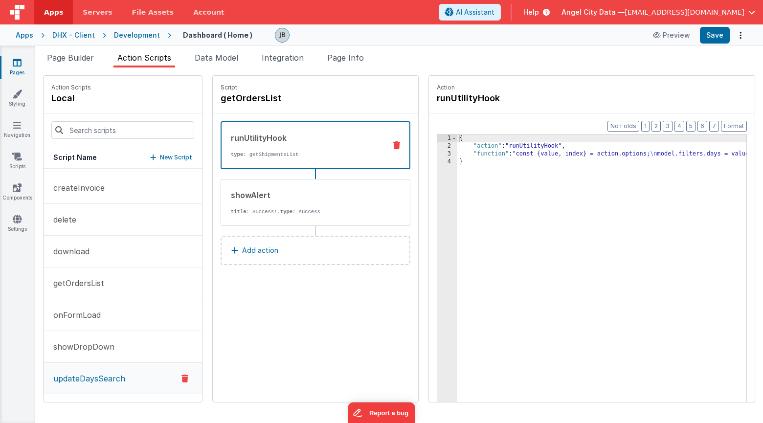
click at [384, 145] on button at bounding box center [396, 145] width 25 height 8
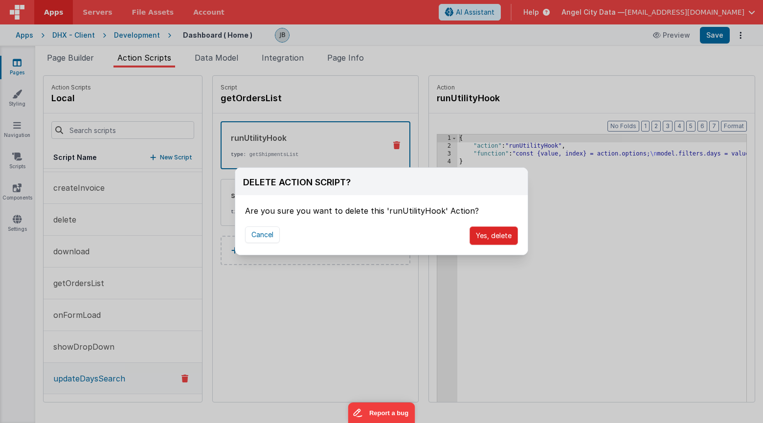
click at [509, 229] on button "Yes, delete" at bounding box center [494, 236] width 48 height 19
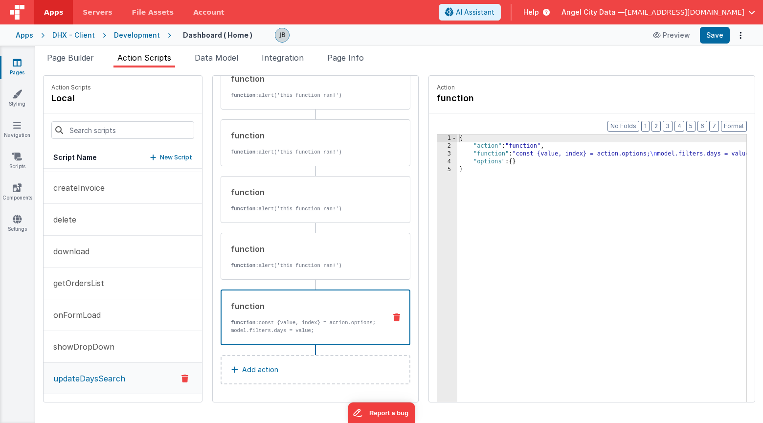
scroll to position [114, 0]
click at [393, 317] on icon at bounding box center [396, 319] width 7 height 8
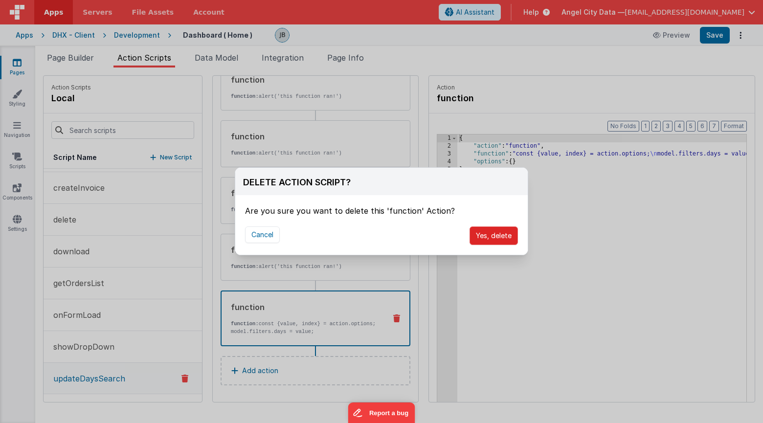
click at [486, 236] on button "Yes, delete" at bounding box center [494, 236] width 48 height 19
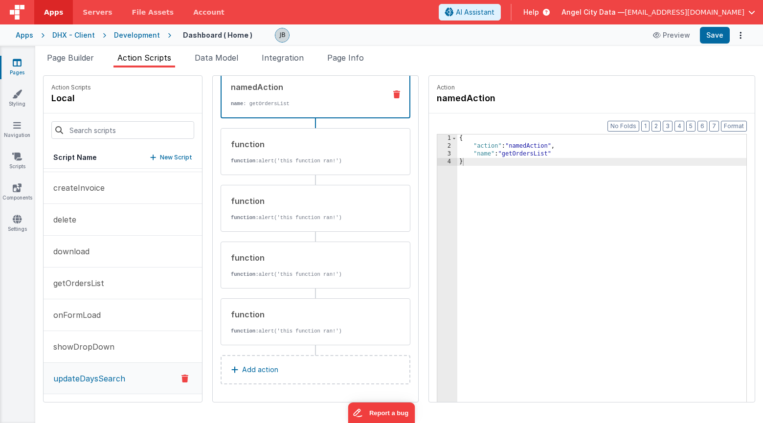
scroll to position [51, 0]
click at [308, 311] on div "function" at bounding box center [305, 315] width 148 height 12
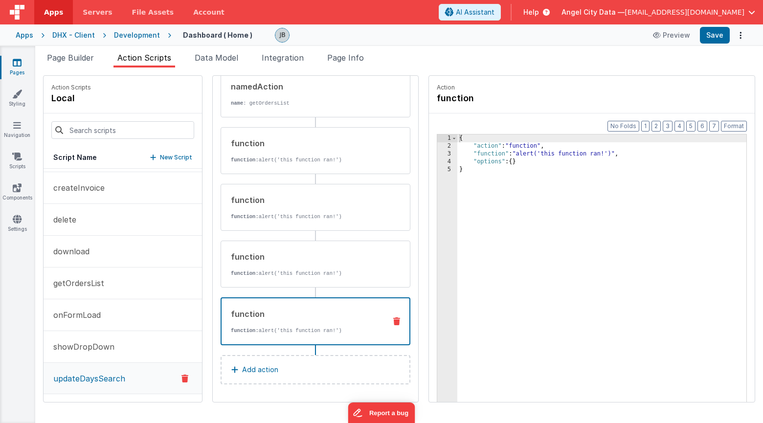
click at [393, 318] on icon at bounding box center [396, 322] width 7 height 8
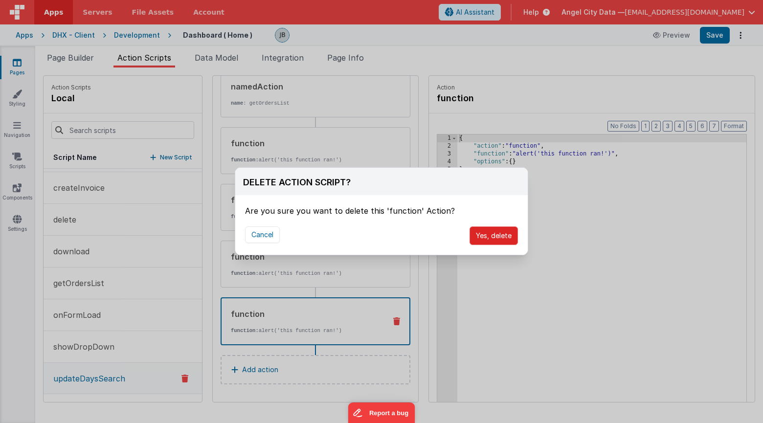
click at [488, 233] on button "Yes, delete" at bounding box center [494, 236] width 48 height 19
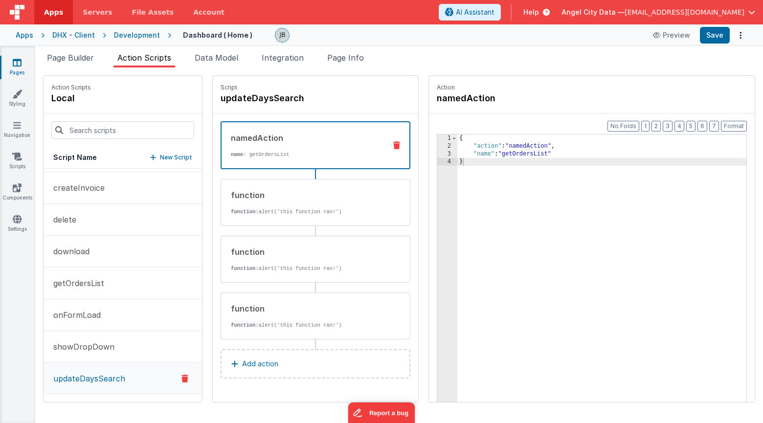
scroll to position [0, 0]
click at [385, 316] on button at bounding box center [397, 316] width 25 height 8
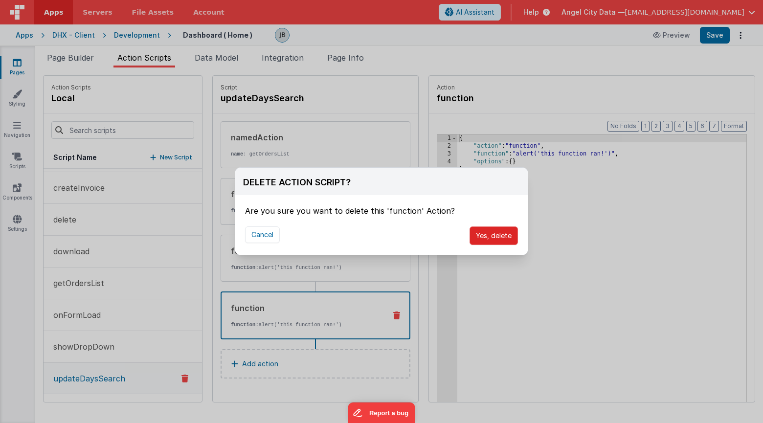
click at [485, 242] on button "Yes, delete" at bounding box center [494, 236] width 48 height 19
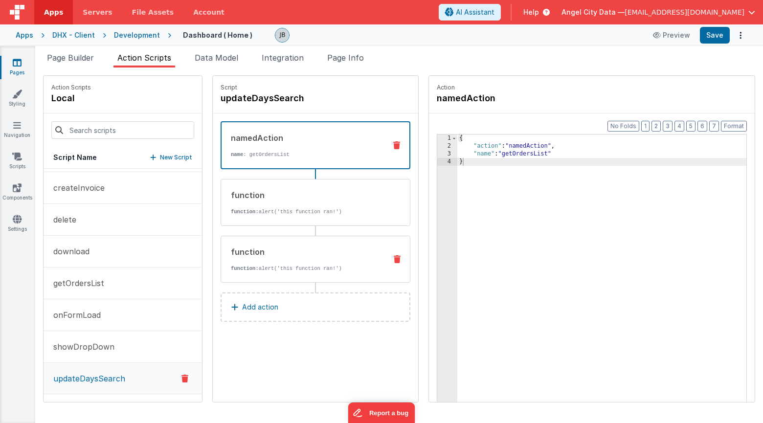
click at [394, 259] on icon at bounding box center [397, 259] width 7 height 8
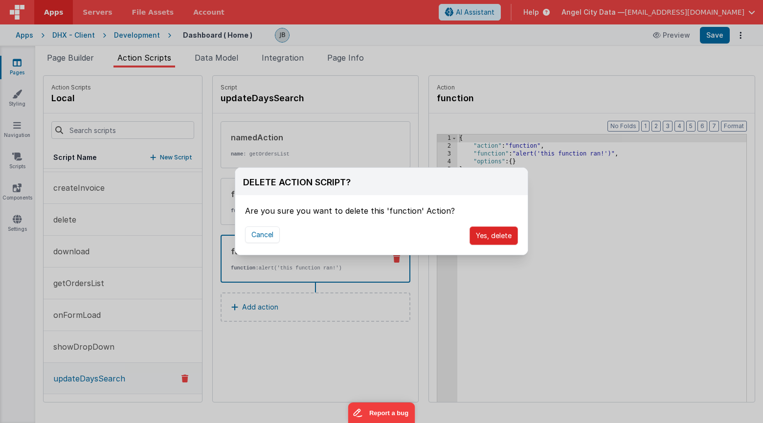
click at [487, 228] on button "Yes, delete" at bounding box center [494, 236] width 48 height 19
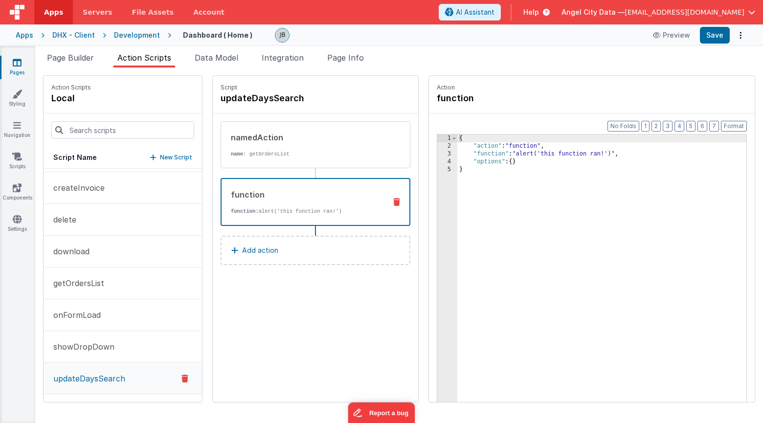
click at [337, 200] on div "function" at bounding box center [304, 195] width 147 height 12
click at [320, 157] on p "name : getOrdersList" at bounding box center [305, 154] width 148 height 8
click at [327, 190] on div "function" at bounding box center [304, 195] width 147 height 12
click at [437, 155] on div "3" at bounding box center [447, 154] width 20 height 8
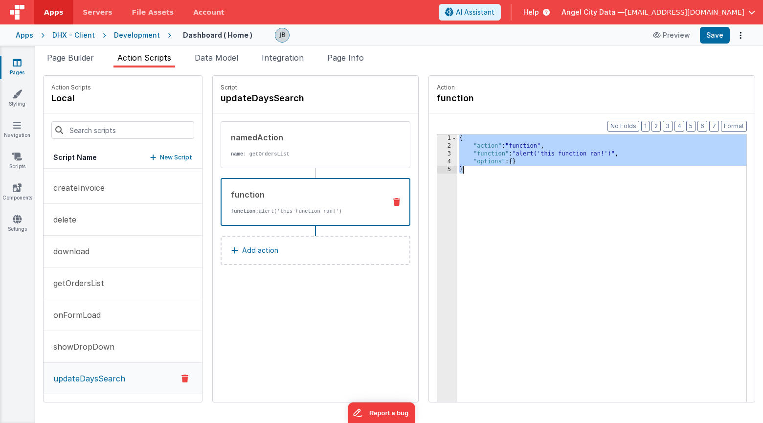
click at [437, 155] on div "3" at bounding box center [447, 154] width 20 height 8
click at [437, 154] on div "3" at bounding box center [447, 154] width 20 height 8
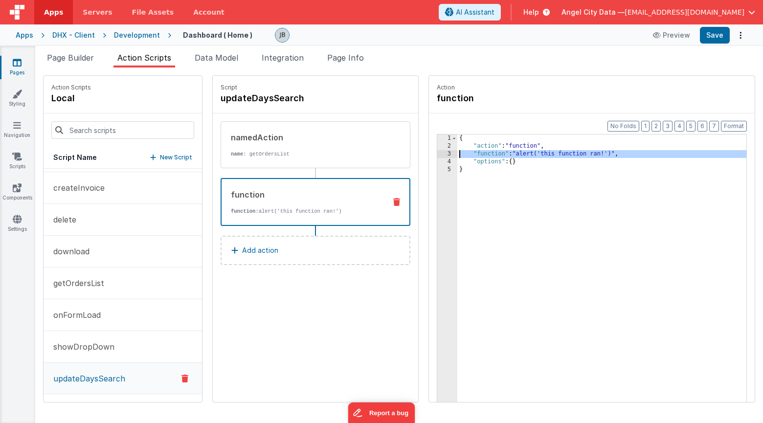
click at [437, 154] on div "3" at bounding box center [447, 154] width 20 height 8
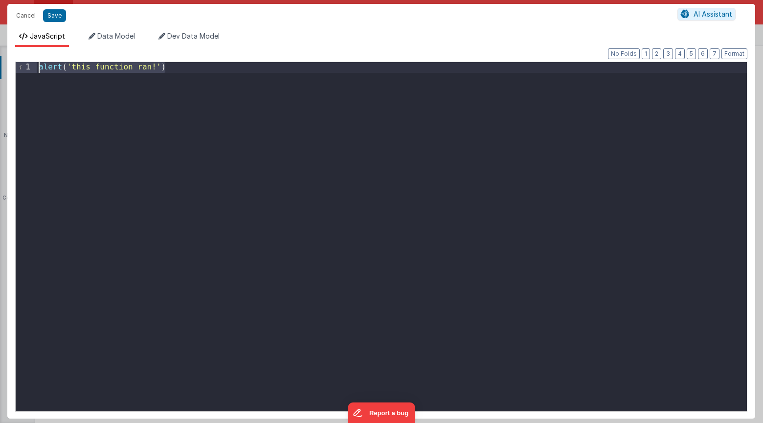
drag, startPoint x: 335, startPoint y: 155, endPoint x: -14, endPoint y: -99, distance: 431.5
click at [0, 0] on html "Cancel Save AI Assistant JavaScript Data Model Dev Data Model Format 7 6 5 4 3 …" at bounding box center [381, 211] width 763 height 423
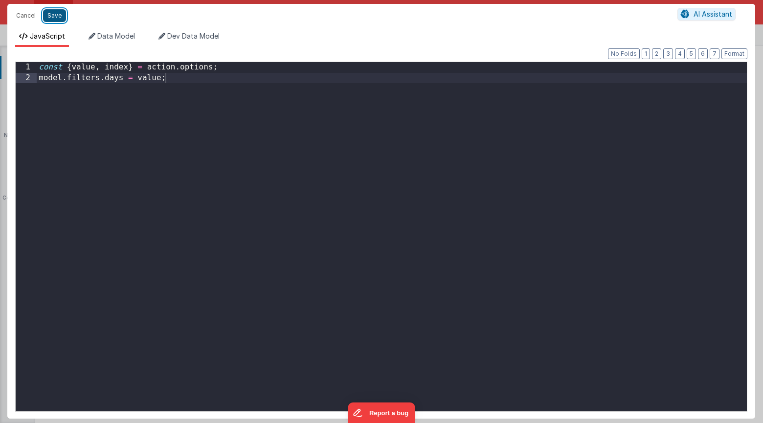
click at [58, 20] on button "Save" at bounding box center [54, 15] width 23 height 13
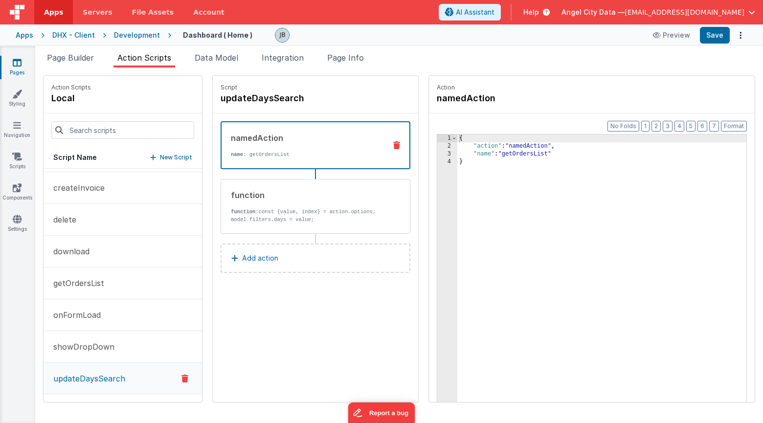
click at [260, 151] on p "name : getOrdersList" at bounding box center [304, 155] width 147 height 8
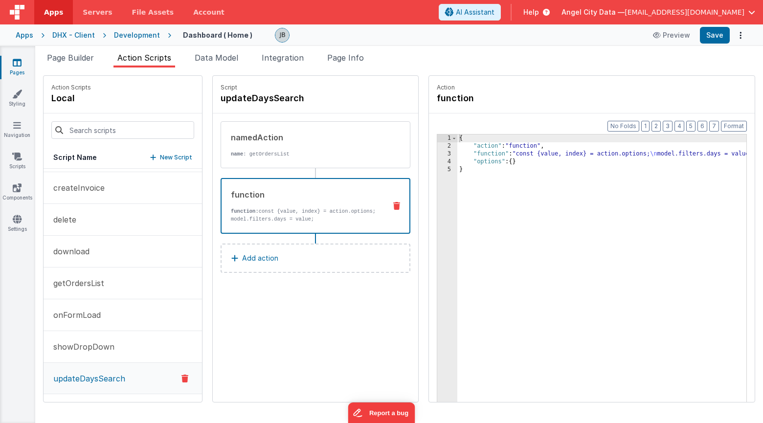
click at [264, 204] on div "function function: const {value, index} = action.options; model.filters.days = …" at bounding box center [300, 206] width 157 height 34
click at [100, 283] on p "getOrdersList" at bounding box center [75, 283] width 57 height 12
